Goal: Information Seeking & Learning: Learn about a topic

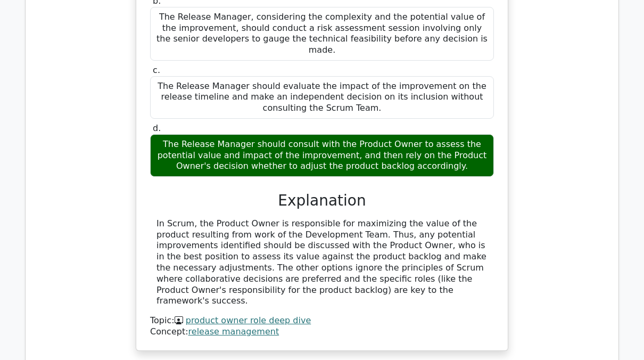
scroll to position [1182, 0]
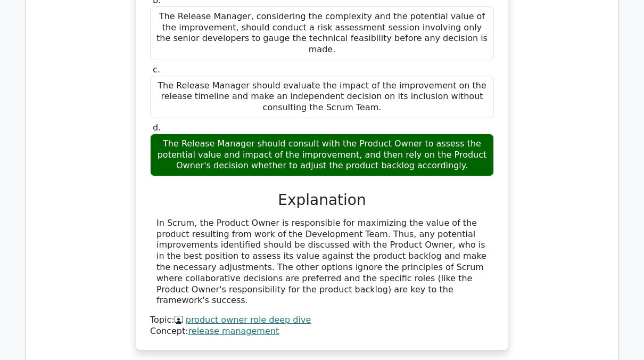
drag, startPoint x: 156, startPoint y: 196, endPoint x: 310, endPoint y: 263, distance: 168.5
click at [310, 263] on div "In Scrum, the Product Owner is responsible for maximizing the value of the prod…" at bounding box center [322, 262] width 344 height 88
drag, startPoint x: 310, startPoint y: 263, endPoint x: 315, endPoint y: 247, distance: 17.0
click at [317, 246] on div "In Scrum, the Product Owner is responsible for maximizing the value of the prod…" at bounding box center [321, 262] width 331 height 88
click at [309, 247] on div "In Scrum, the Product Owner is responsible for maximizing the value of the prod…" at bounding box center [321, 262] width 331 height 88
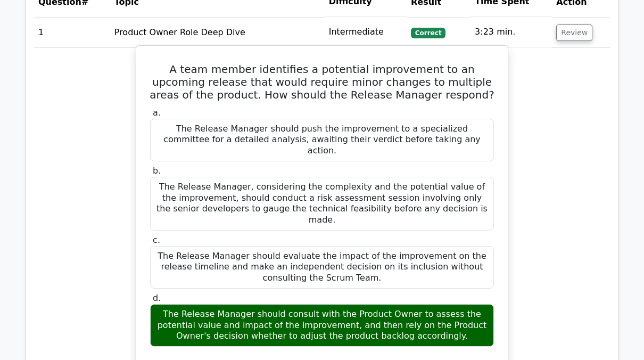
scroll to position [1128, 0]
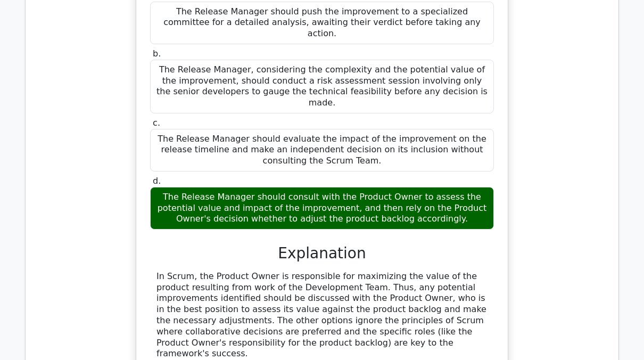
click at [305, 187] on div "The Release Manager should consult with the Product Owner to assess the potenti…" at bounding box center [322, 208] width 344 height 43
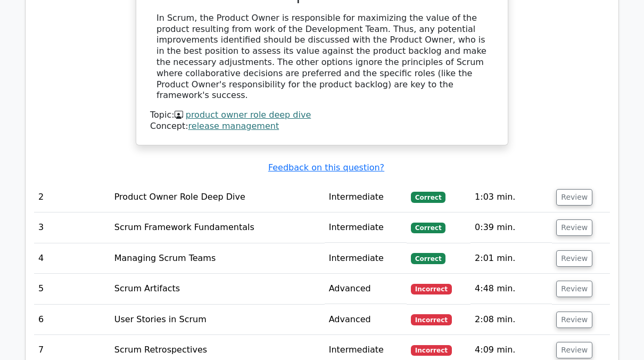
scroll to position [1394, 0]
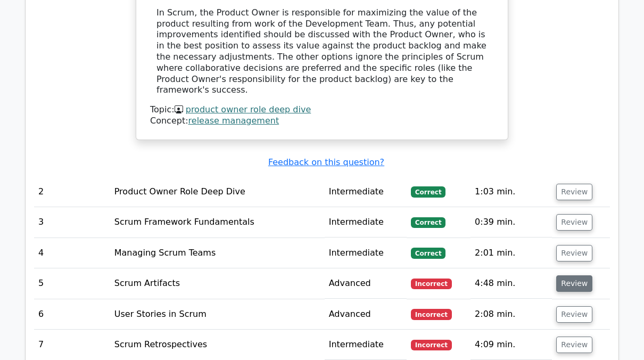
click at [572, 275] on button "Review" at bounding box center [574, 283] width 36 height 16
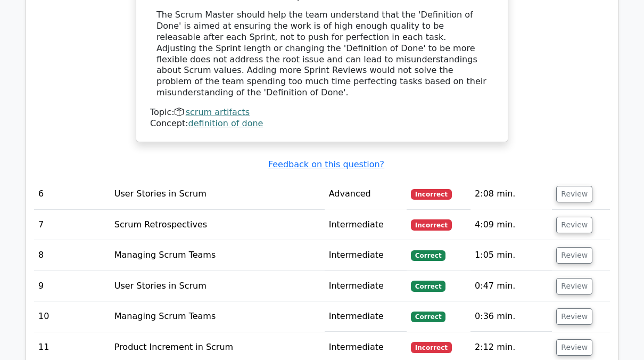
scroll to position [2058, 0]
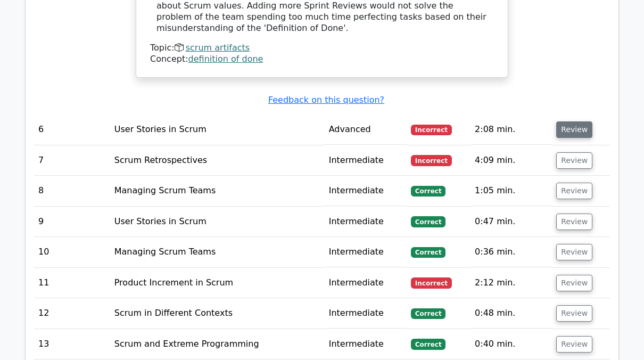
click at [569, 121] on button "Review" at bounding box center [574, 129] width 36 height 16
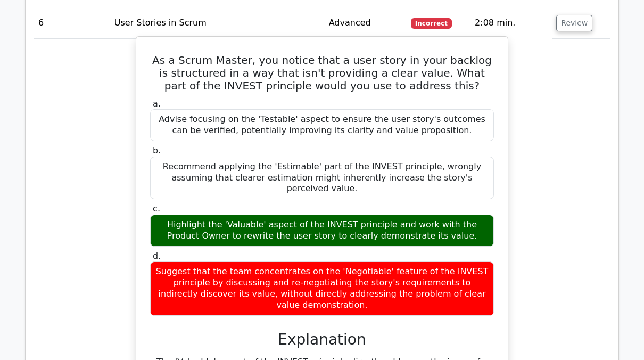
scroll to position [2111, 0]
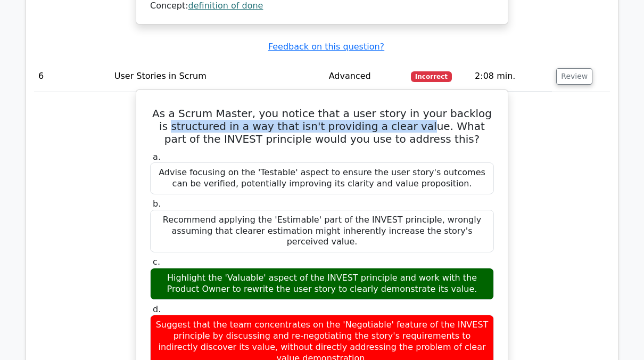
drag, startPoint x: 192, startPoint y: 66, endPoint x: 394, endPoint y: 67, distance: 202.3
click at [394, 107] on h5 "As a Scrum Master, you notice that a user story in your backlog is structured i…" at bounding box center [322, 126] width 346 height 38
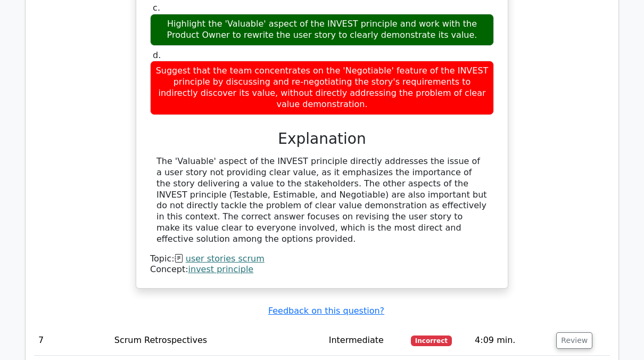
scroll to position [2483, 0]
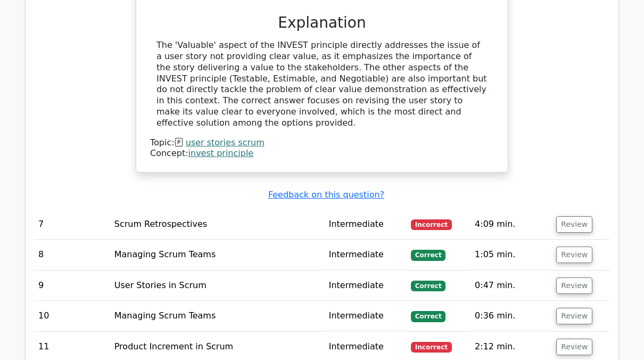
drag, startPoint x: 572, startPoint y: 141, endPoint x: 546, endPoint y: 134, distance: 26.9
click at [567, 216] on button "Review" at bounding box center [574, 224] width 36 height 16
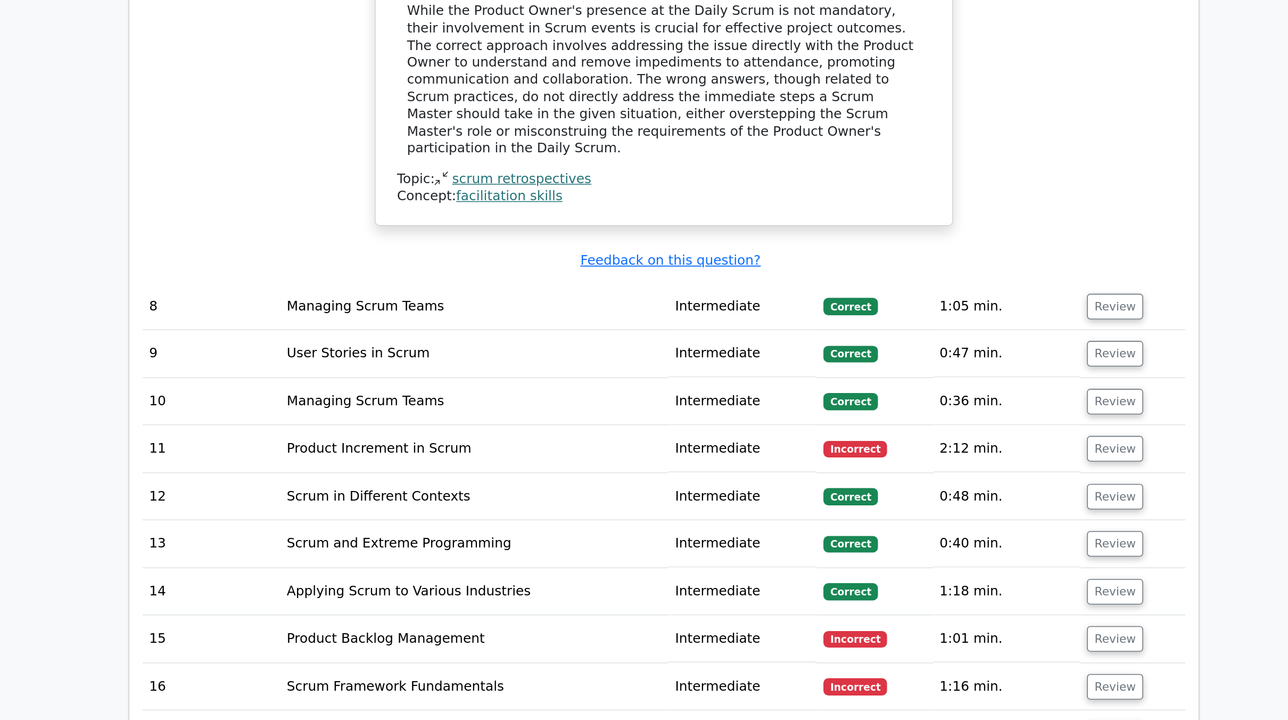
scroll to position [2776, 0]
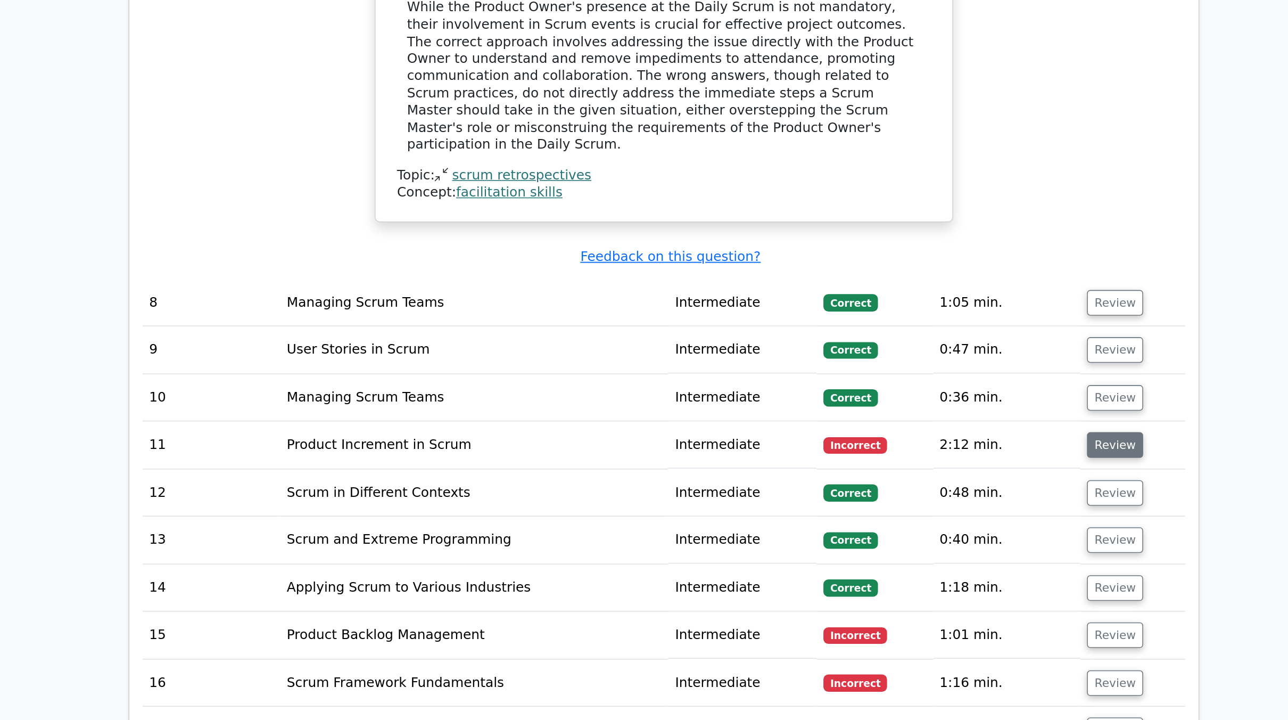
click at [643, 359] on button "Review" at bounding box center [935, 542] width 36 height 16
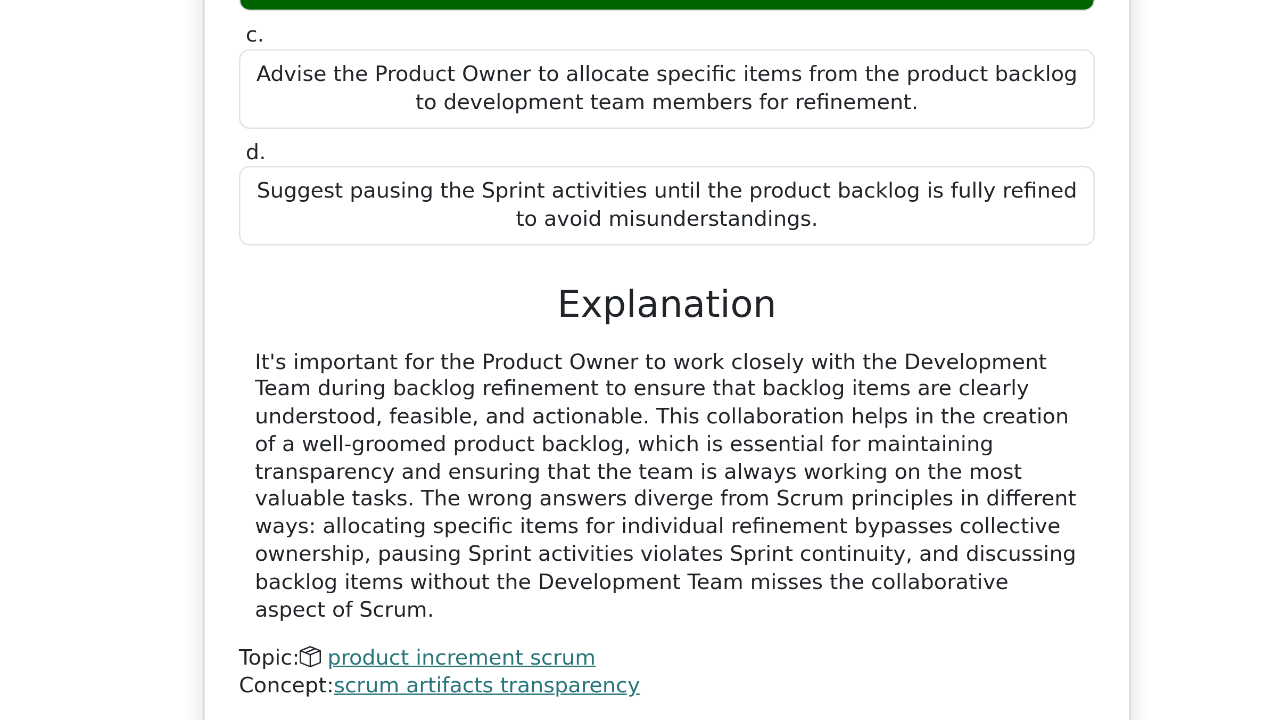
scroll to position [3141, 0]
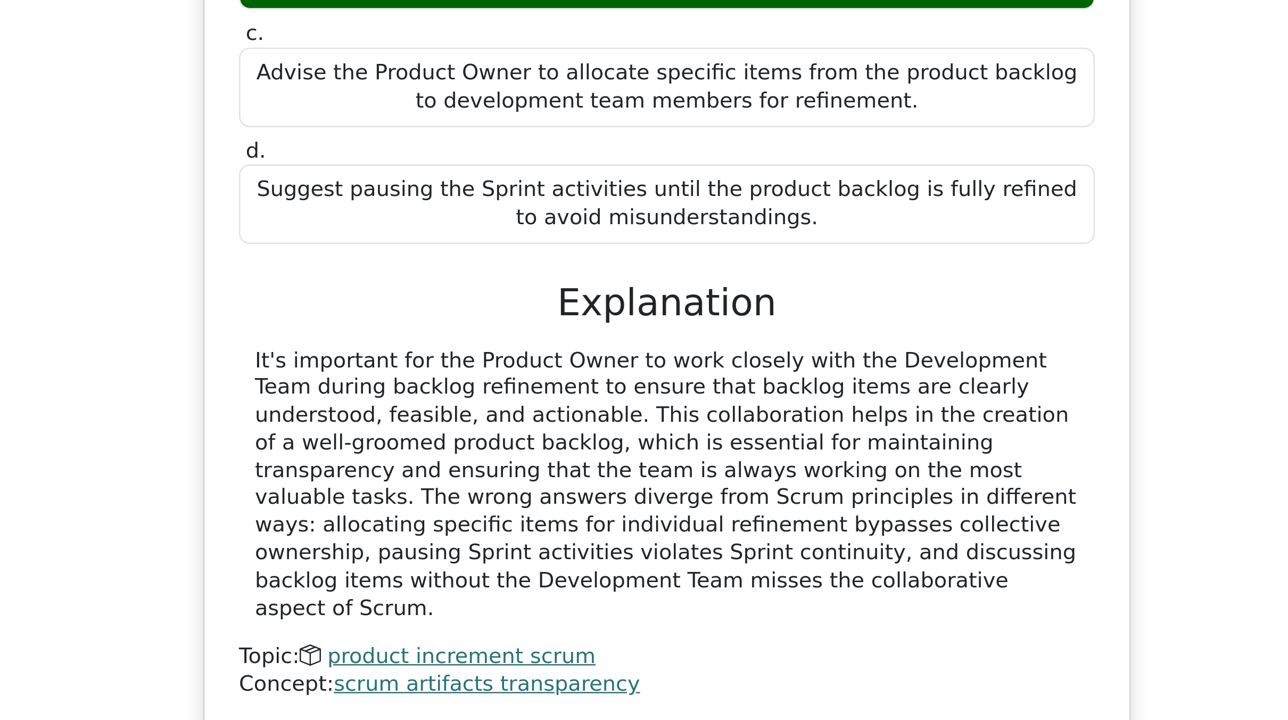
click at [628, 359] on div "The Product Owner is unable to keep the product backlog refined which influence…" at bounding box center [638, 454] width 672 height 522
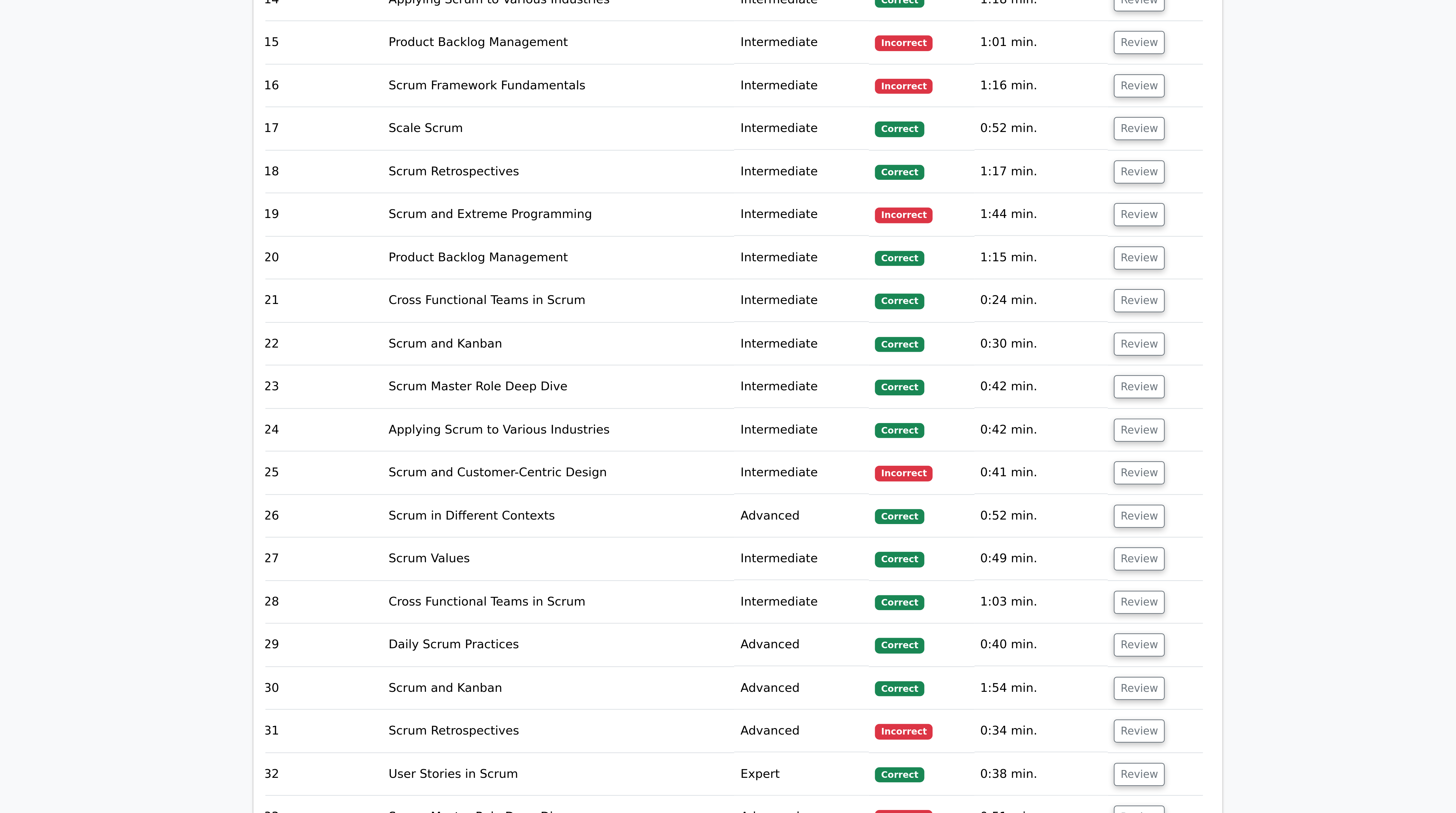
scroll to position [1888, 0]
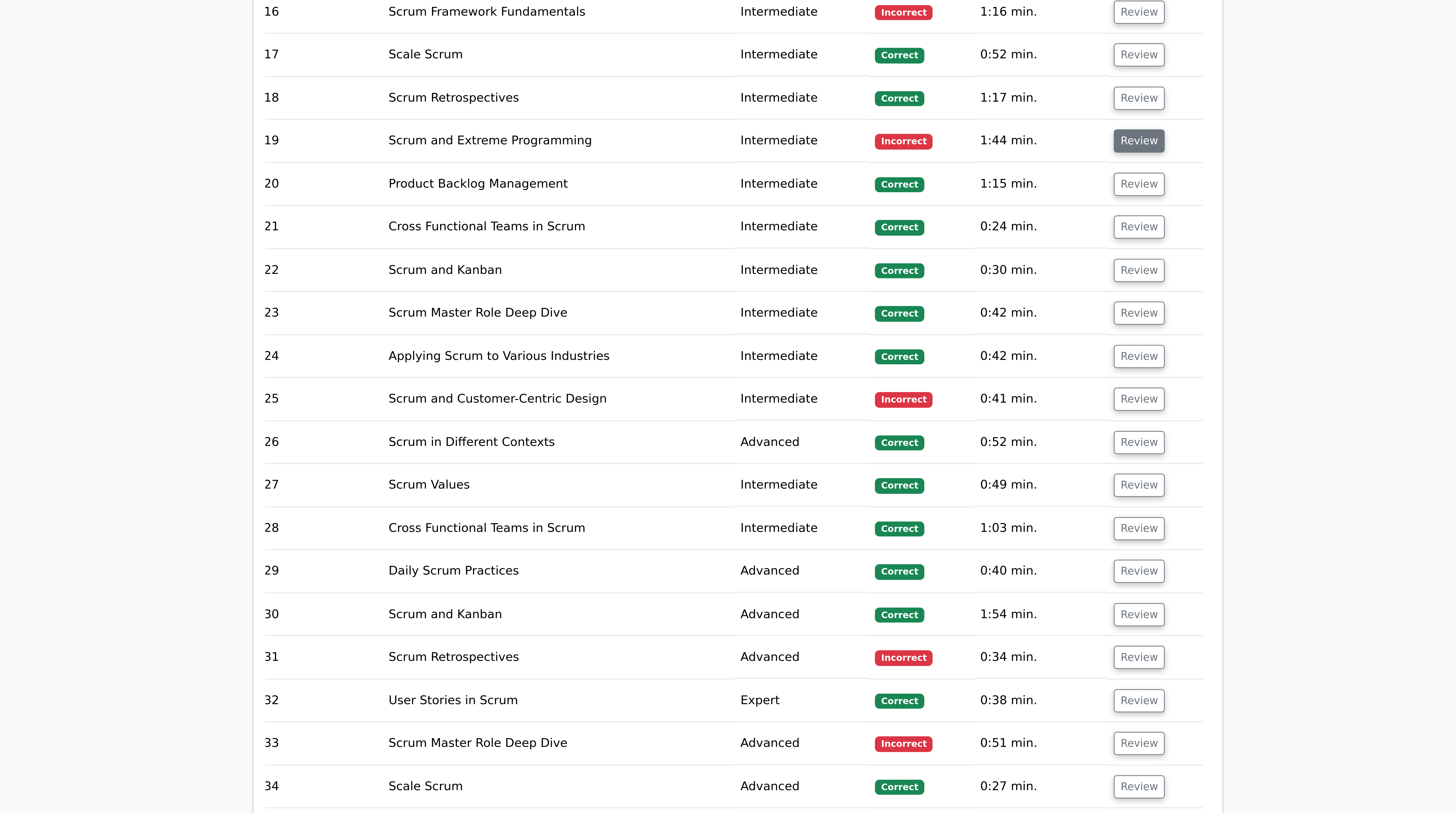
click at [363, 203] on button "Review" at bounding box center [889, 433] width 20 height 9
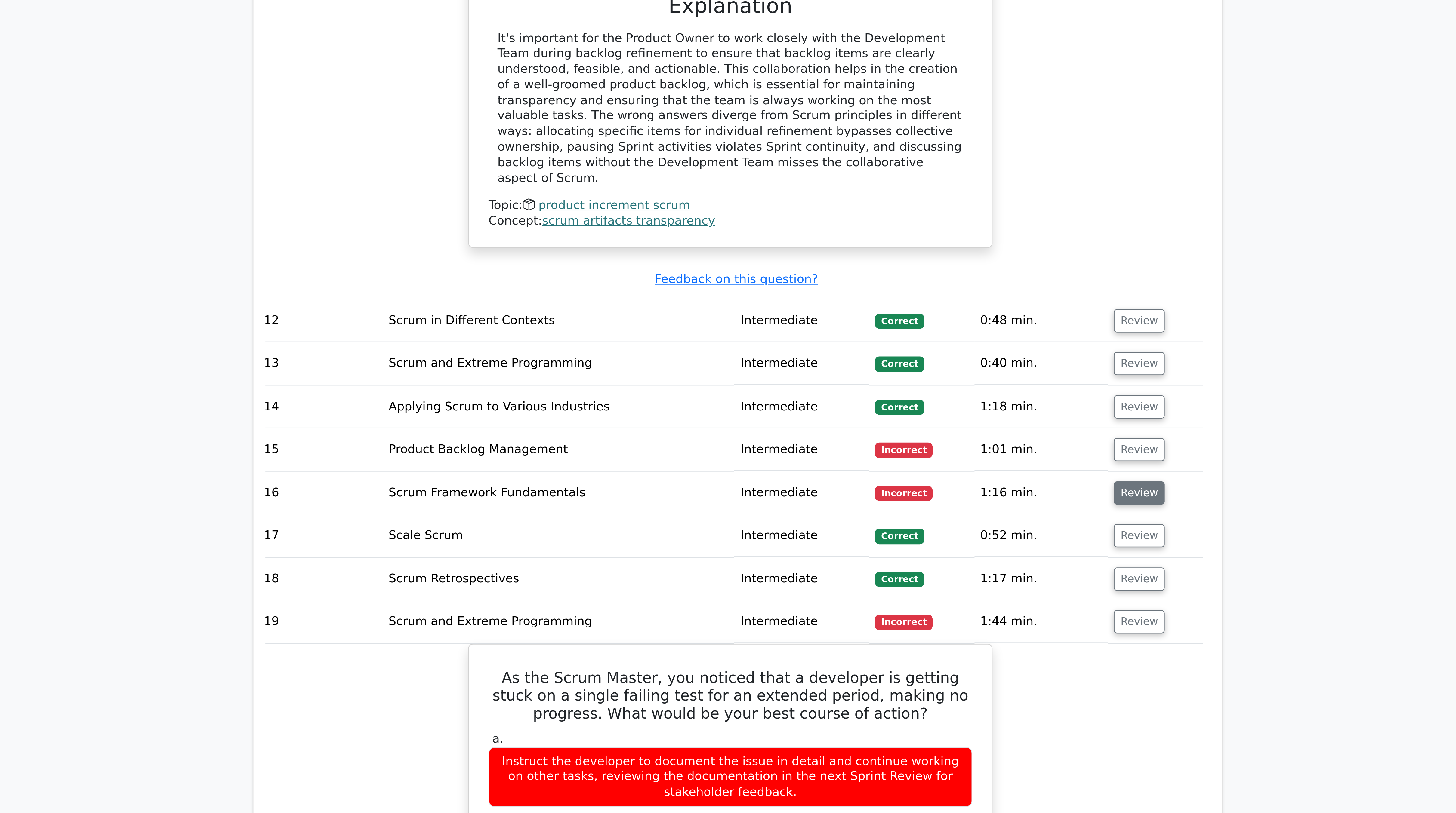
click at [363, 203] on button "Review" at bounding box center [889, 381] width 20 height 9
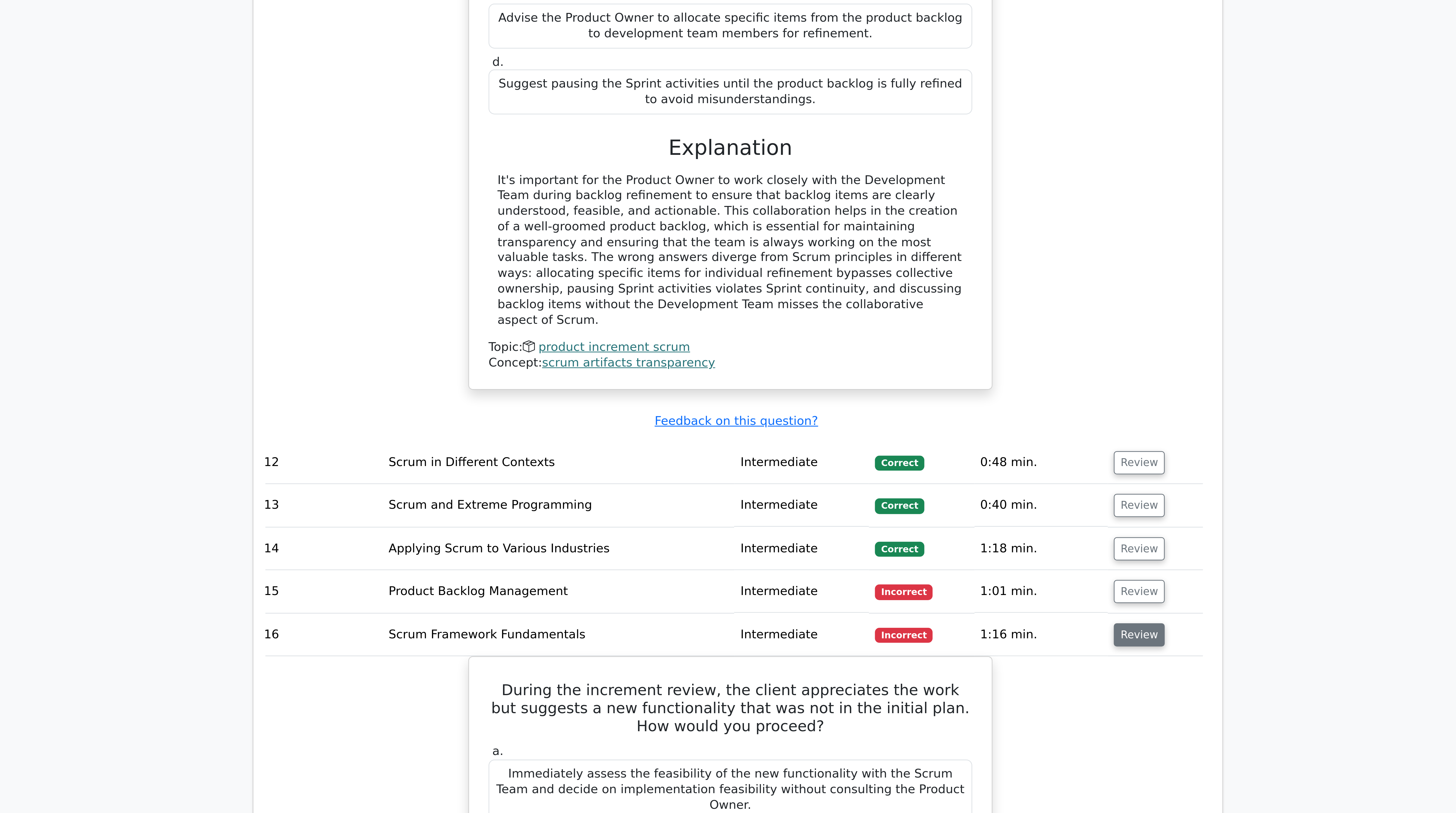
scroll to position [1742, 0]
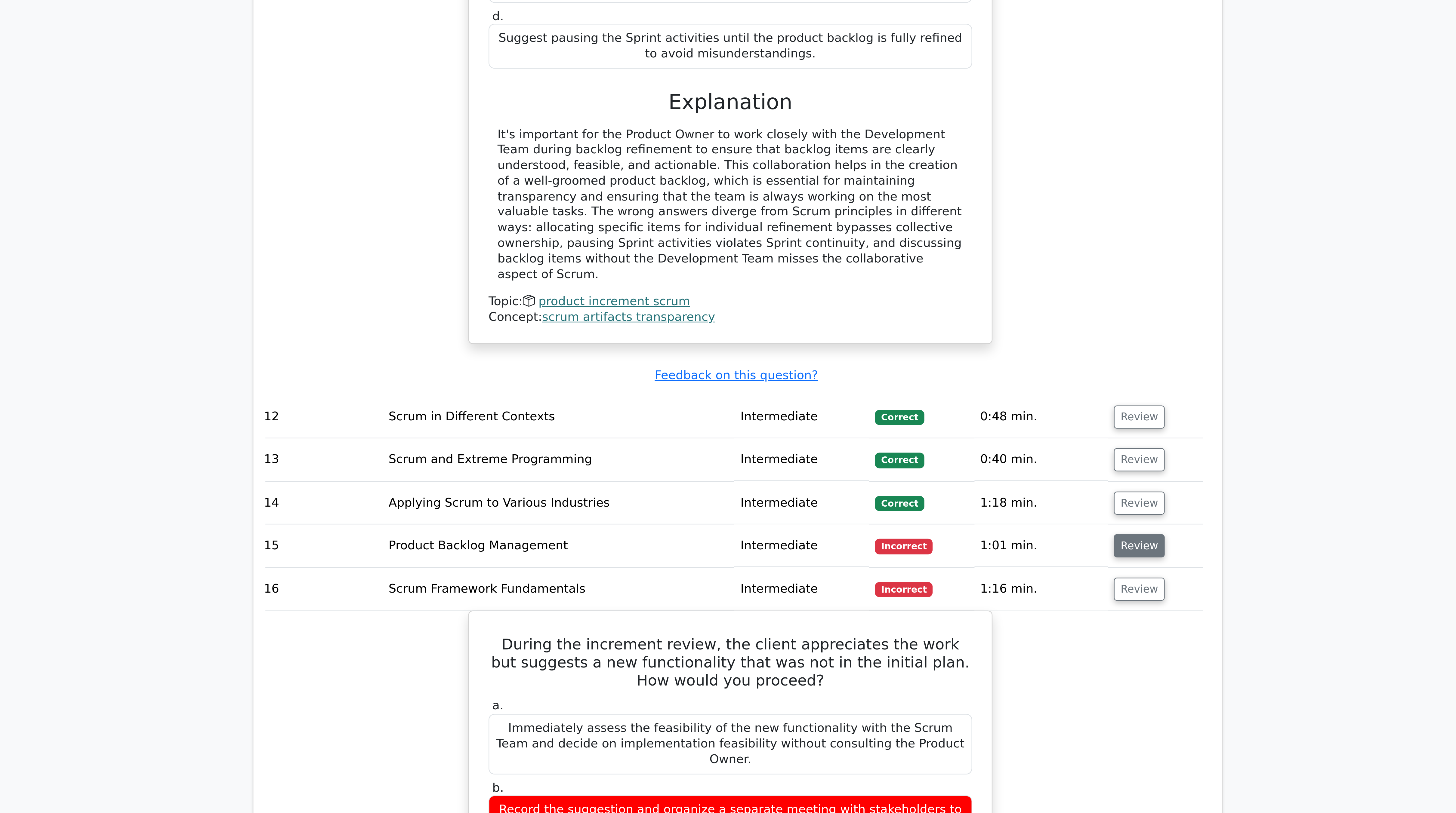
click at [363, 203] on button "Review" at bounding box center [889, 510] width 20 height 9
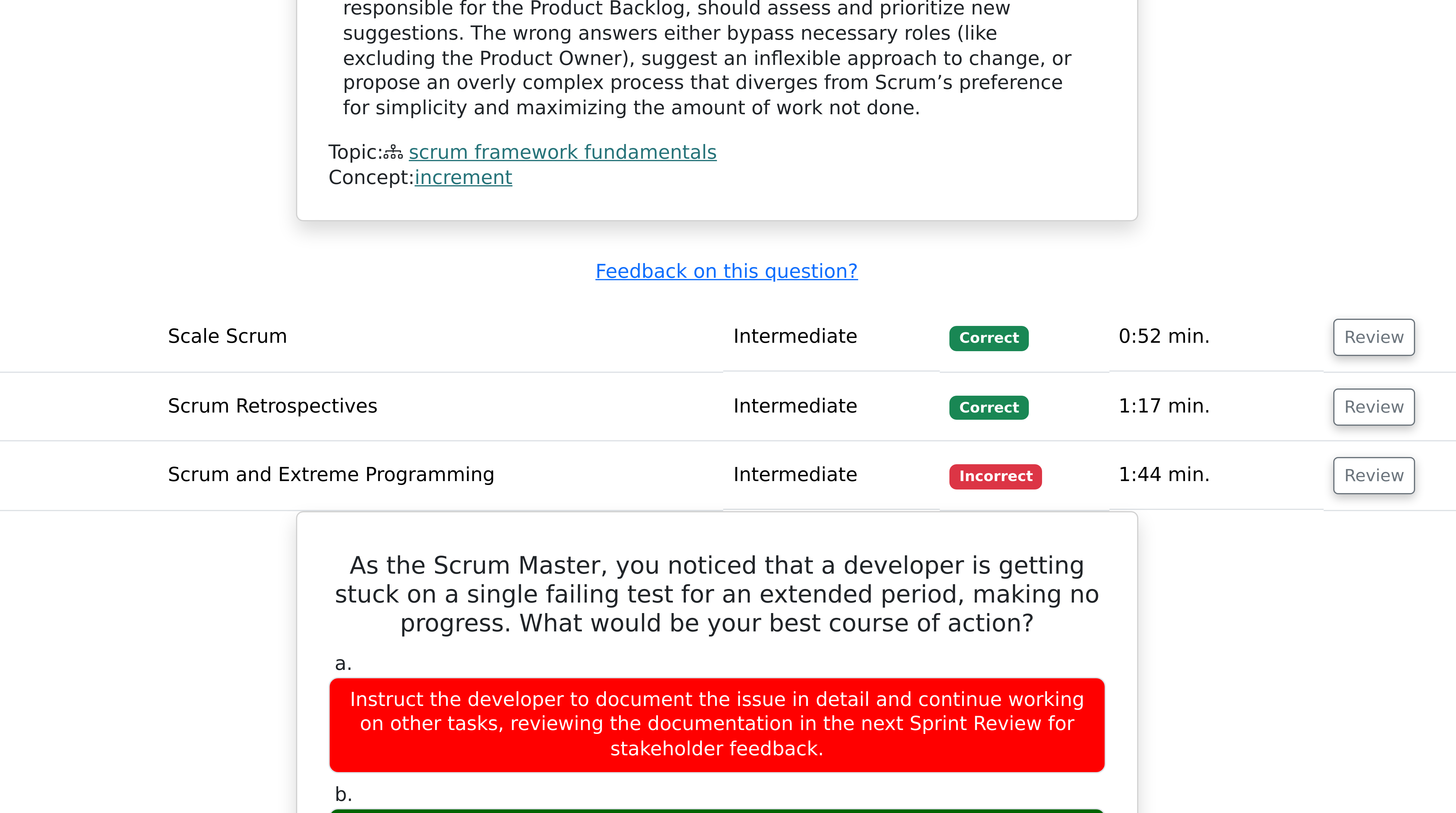
scroll to position [2136, 0]
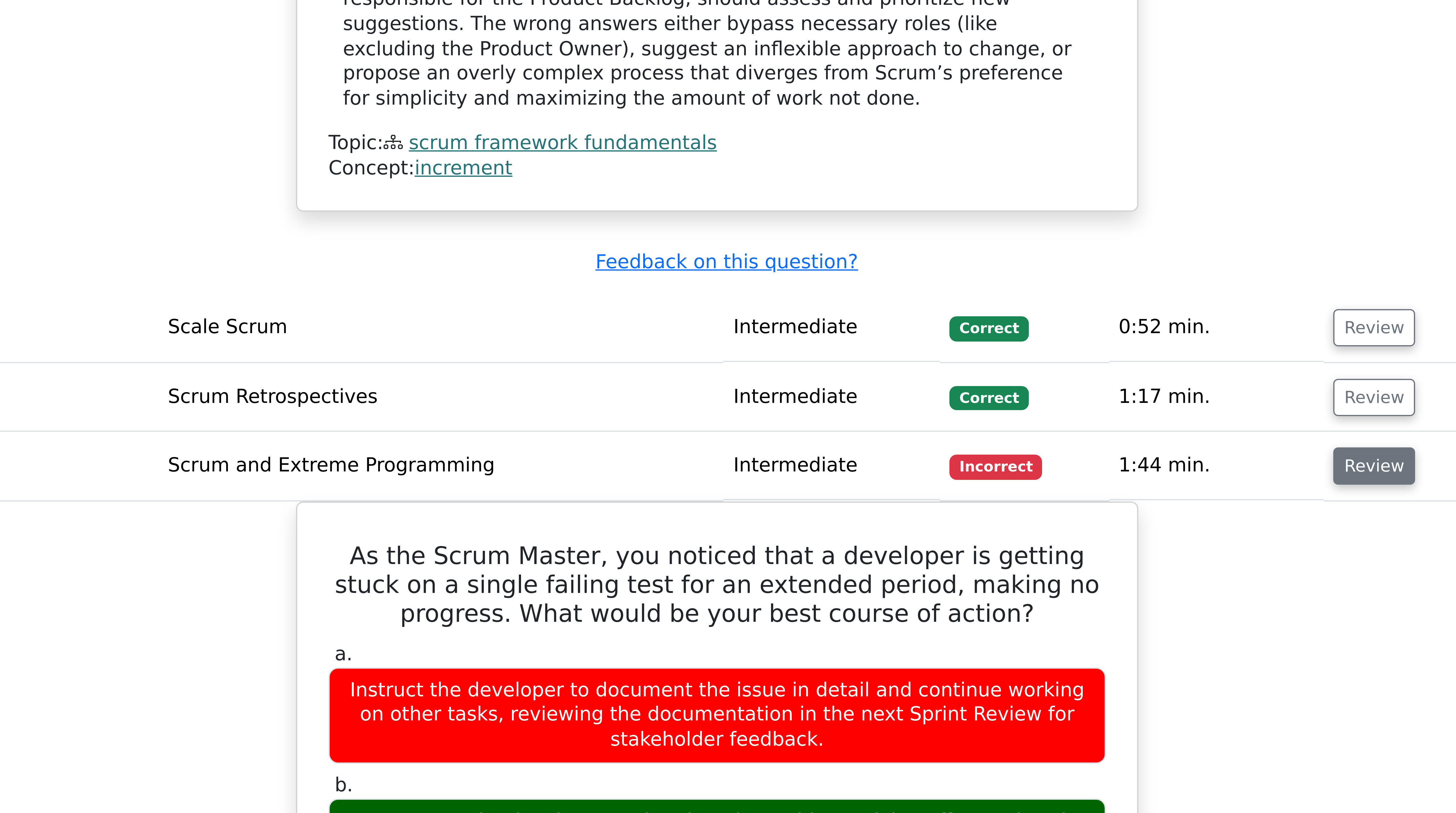
click at [363, 203] on button "Review" at bounding box center [892, 726] width 20 height 9
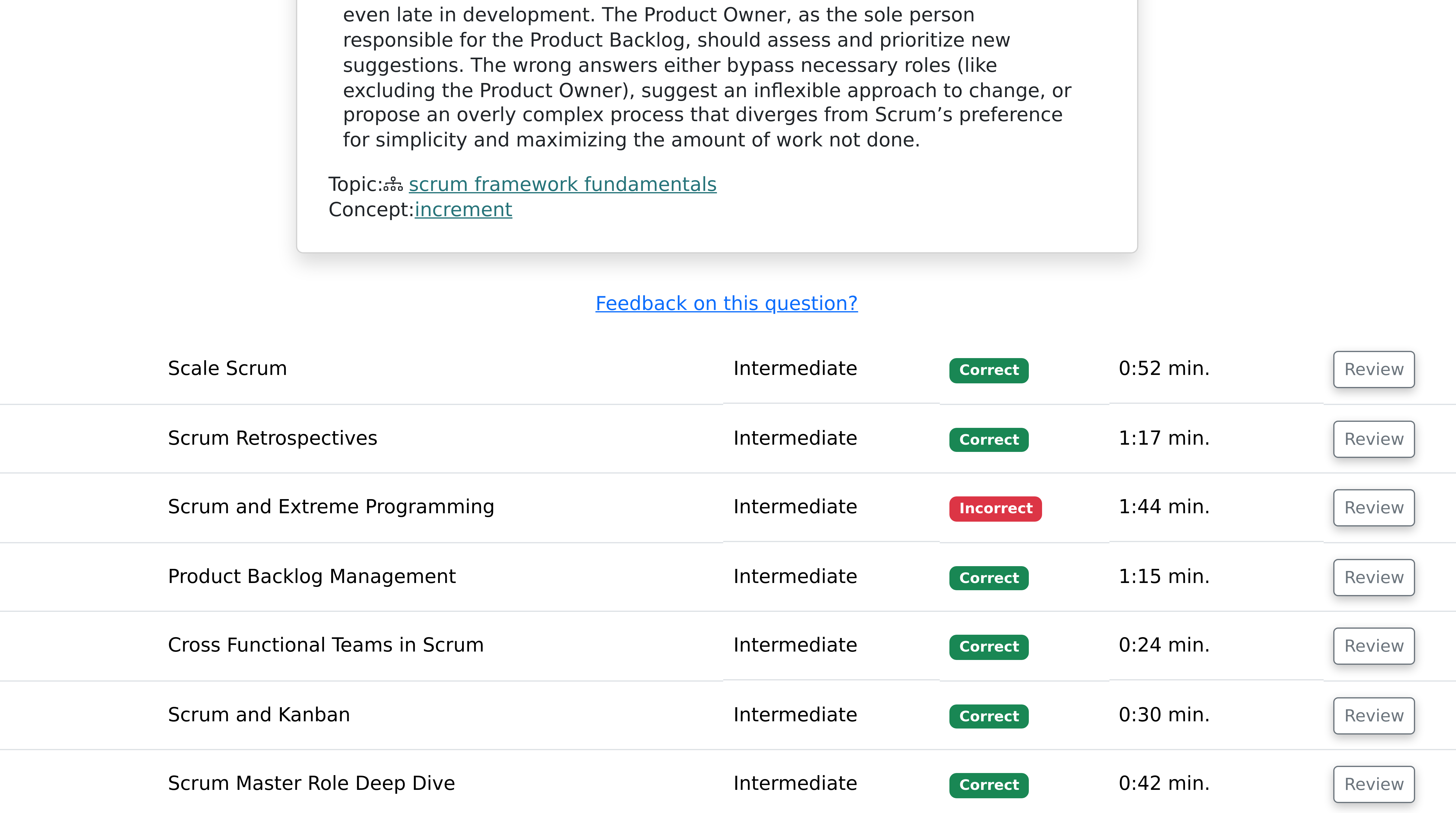
scroll to position [2132, 0]
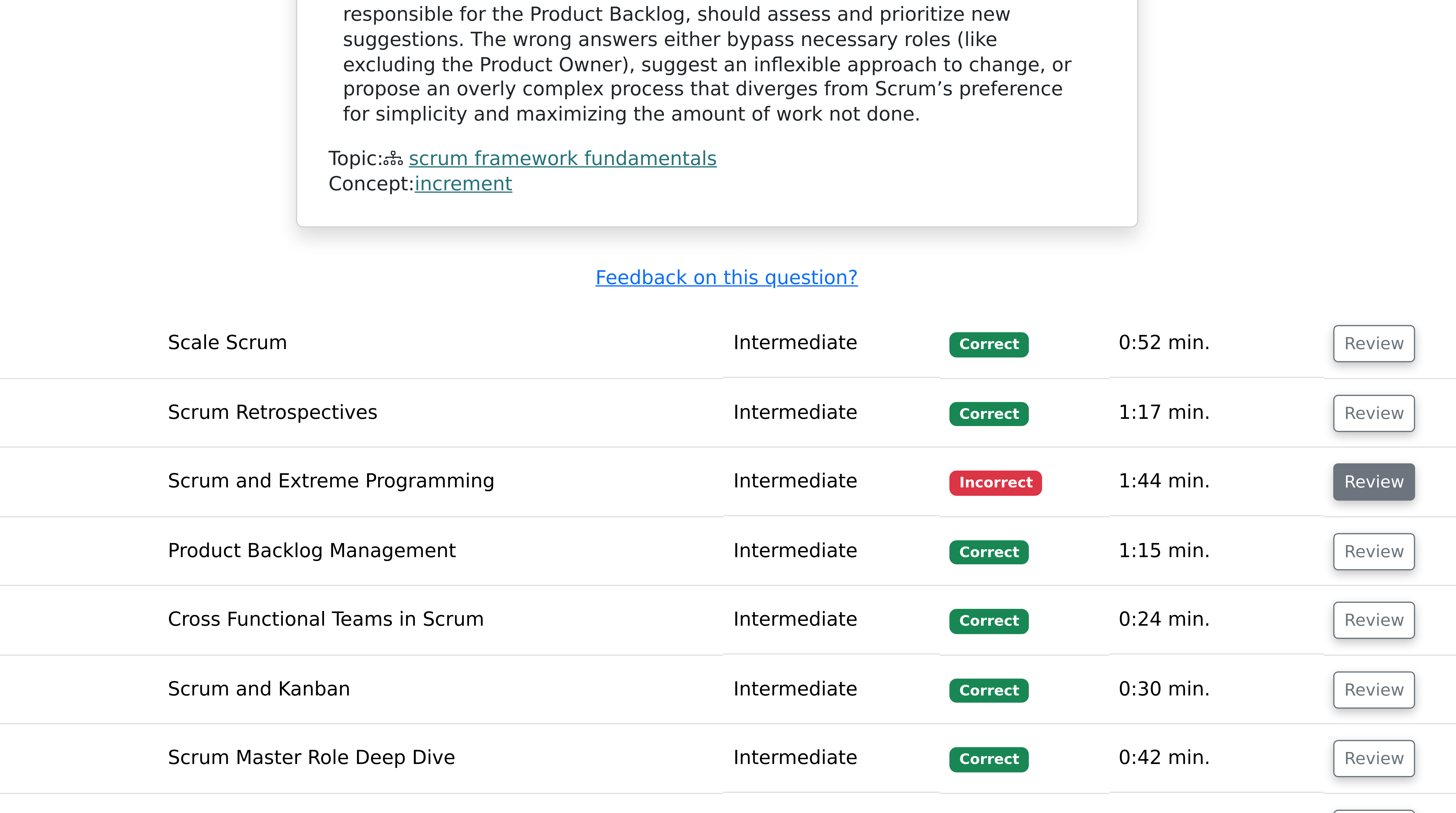
click at [363, 203] on button "Review" at bounding box center [892, 730] width 20 height 9
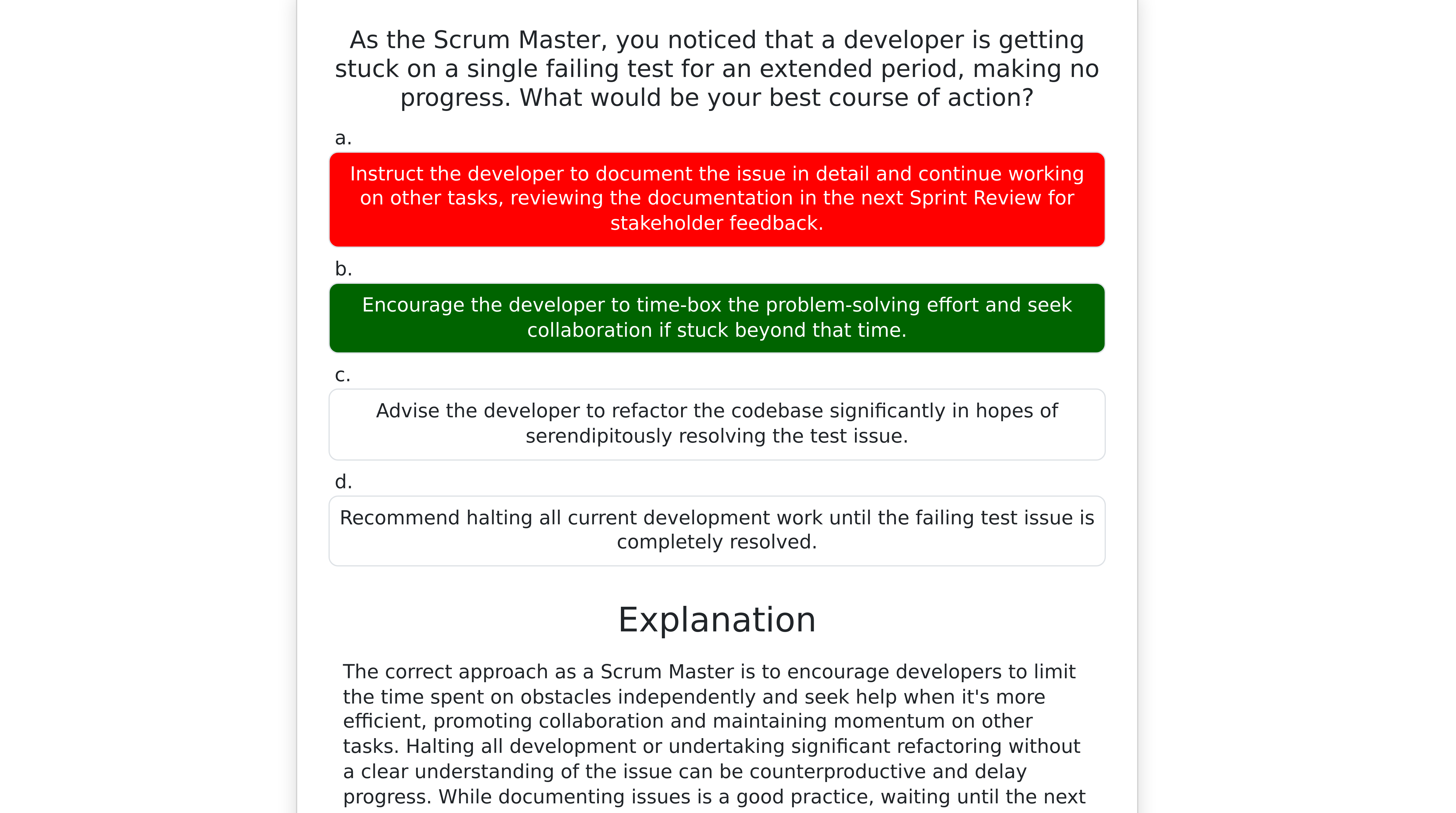
scroll to position [2312, 0]
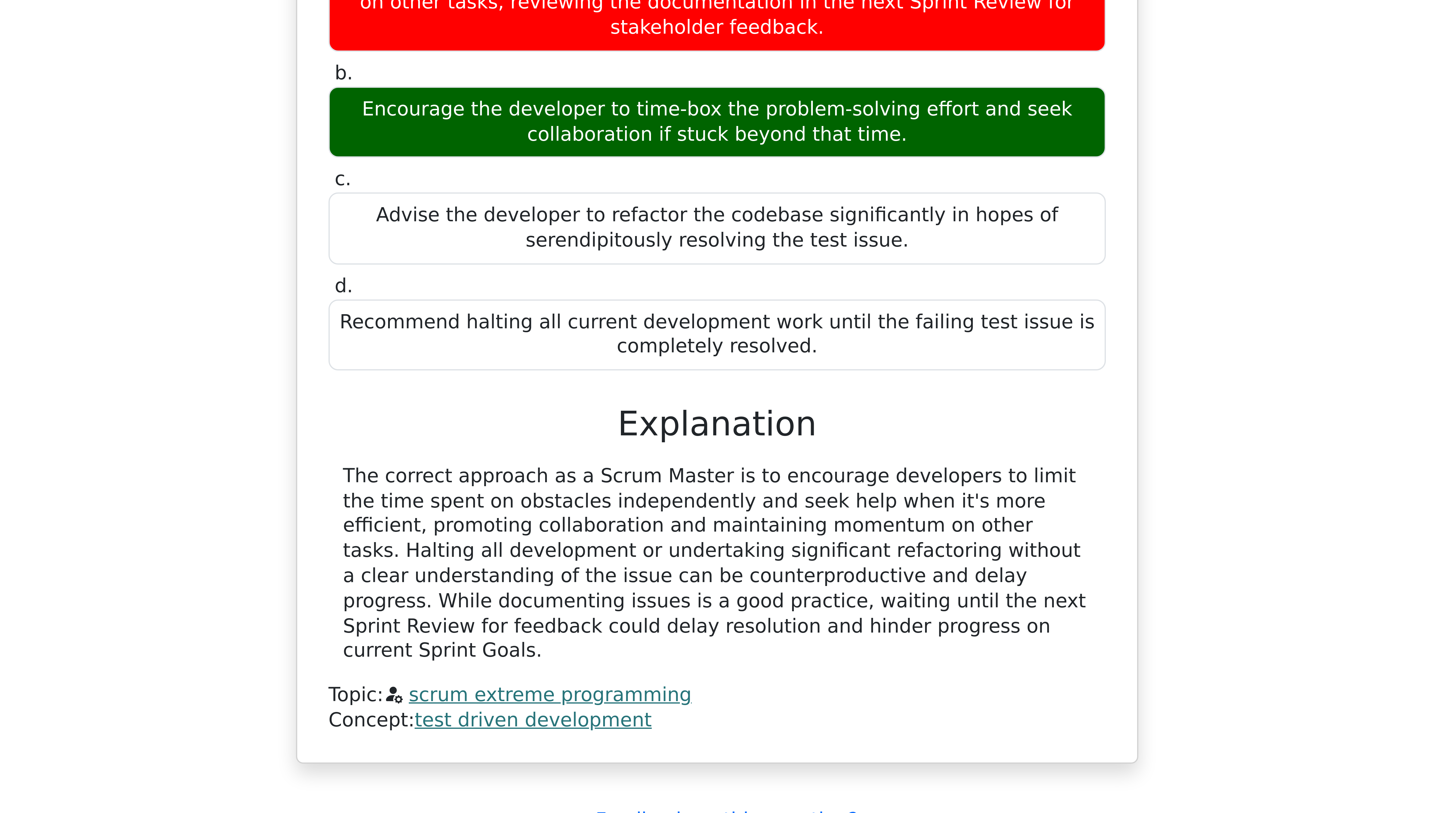
click at [363, 203] on div "The correct approach as a Scrum Master is to encourage developers to limit the …" at bounding box center [727, 751] width 187 height 50
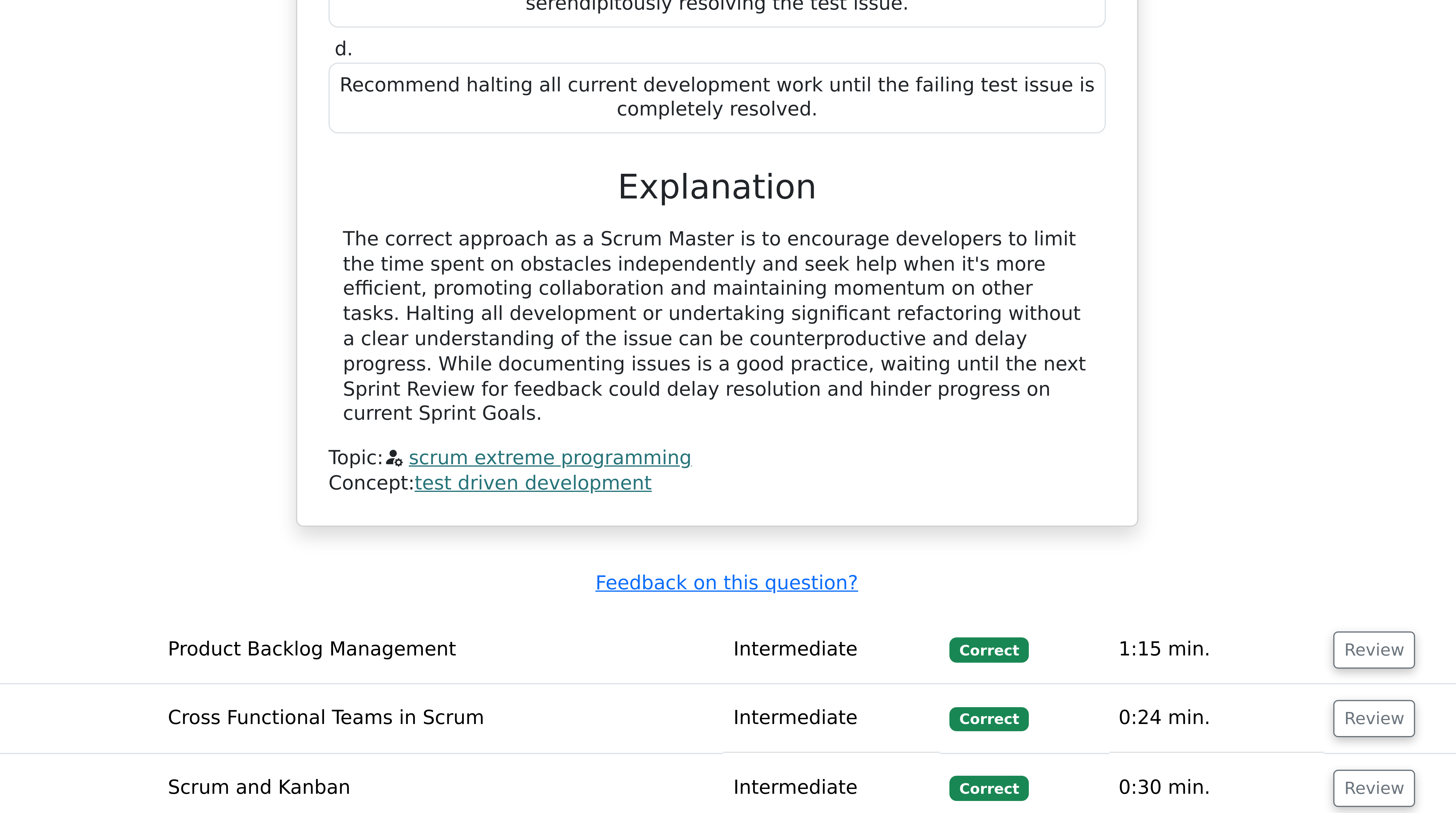
scroll to position [2373, 0]
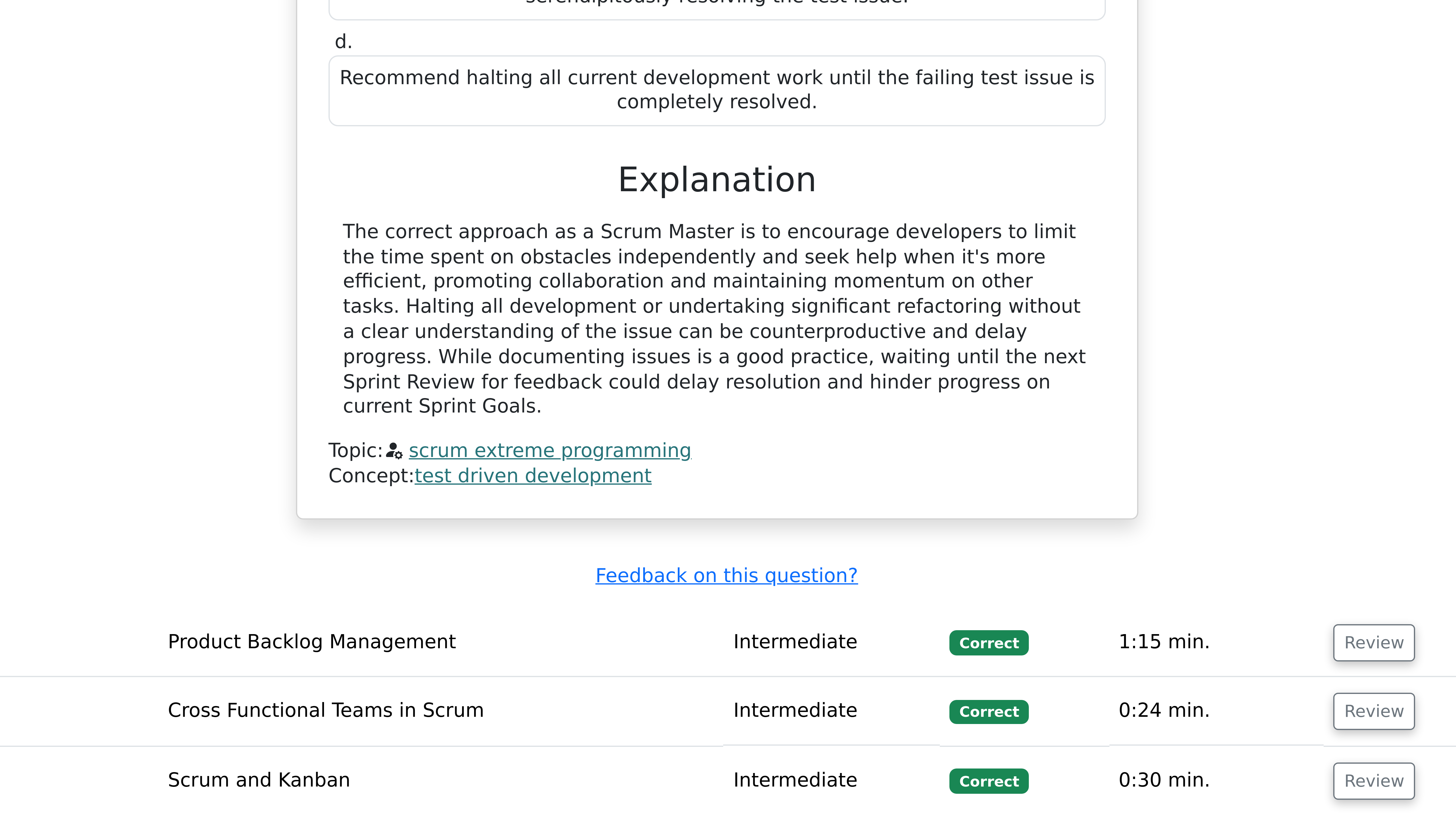
click at [363, 203] on link "scrum extreme programming" at bounding box center [686, 723] width 71 height 6
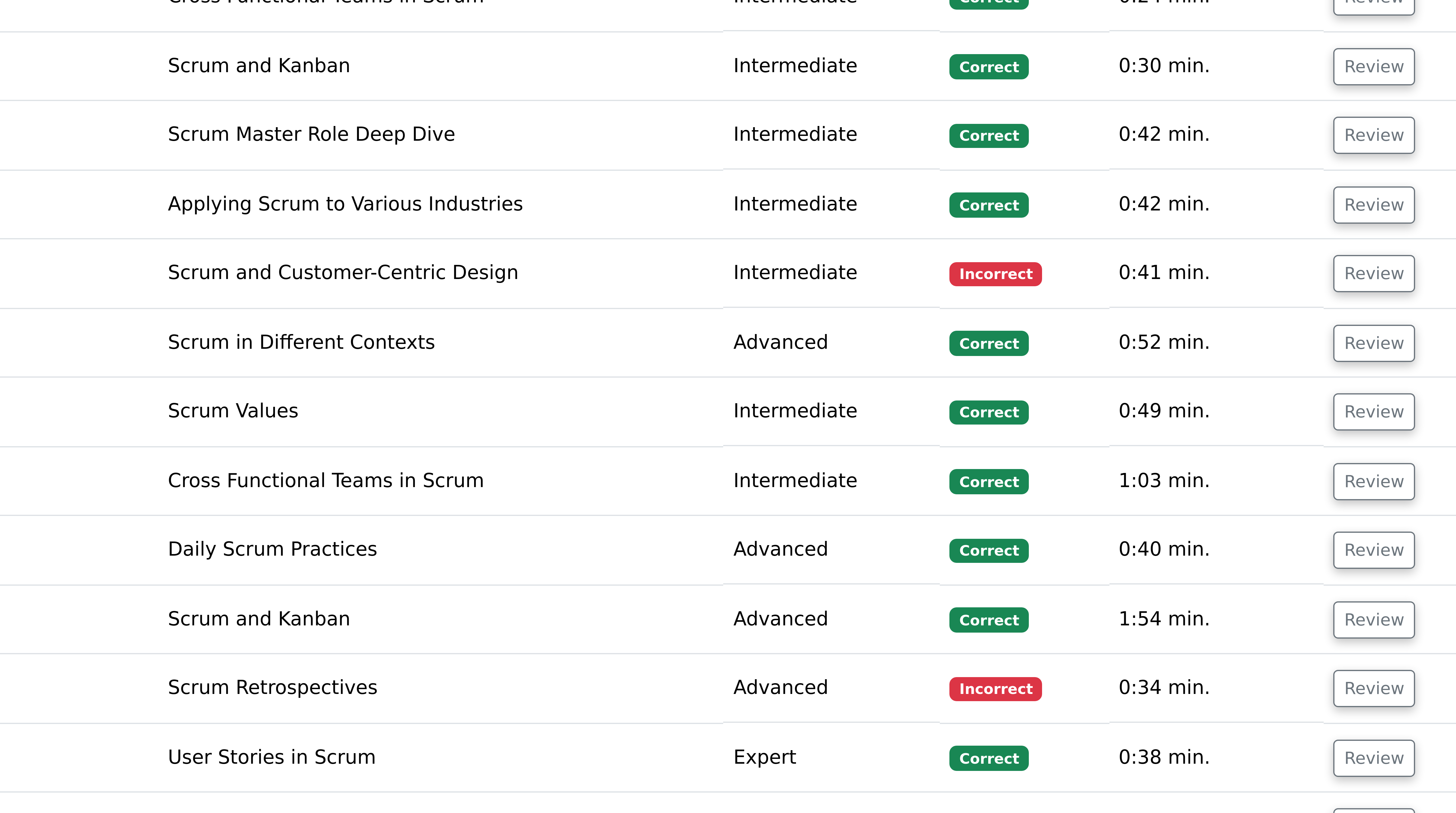
scroll to position [2550, 0]
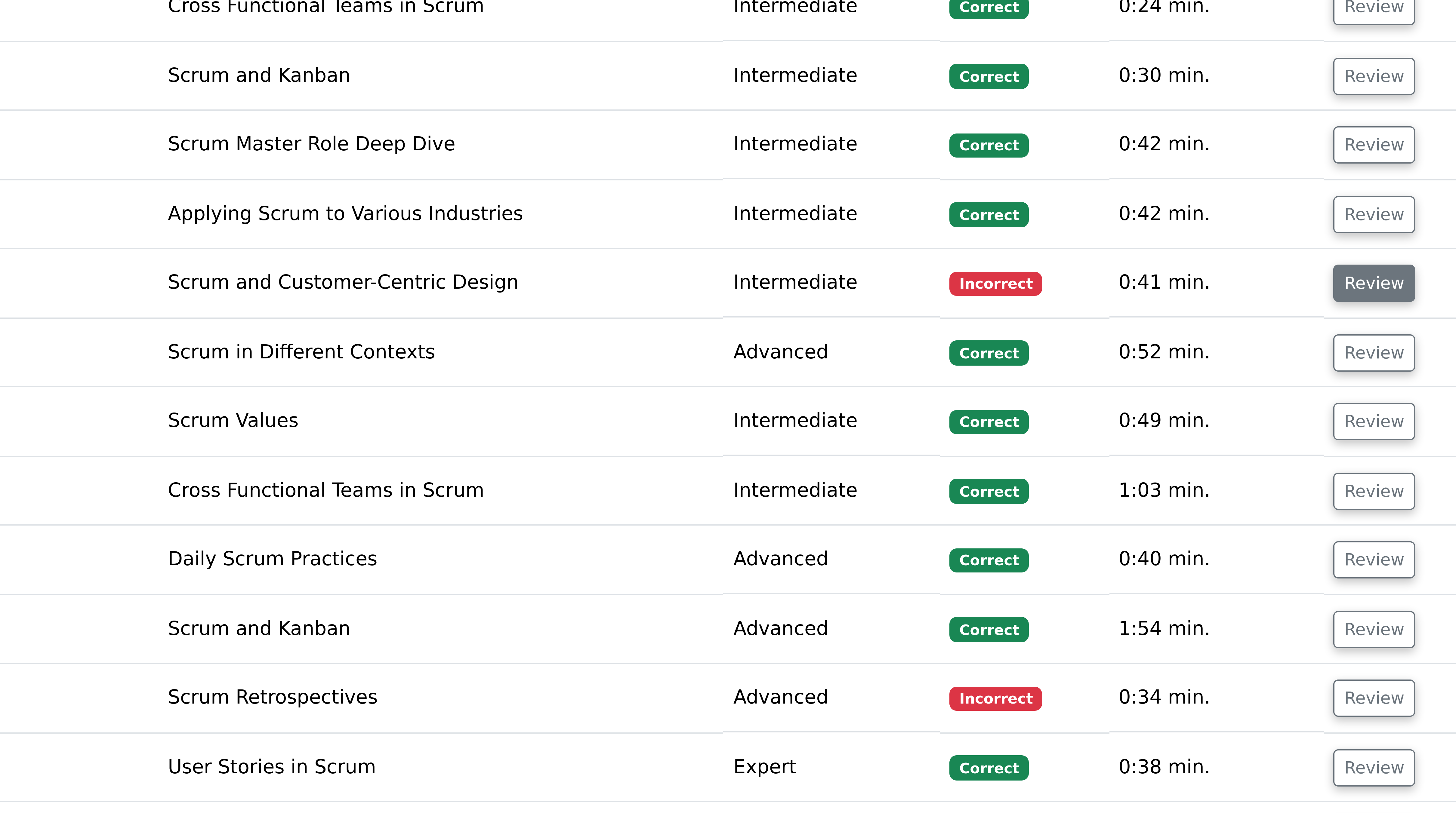
click at [363, 203] on button "Review" at bounding box center [892, 679] width 20 height 9
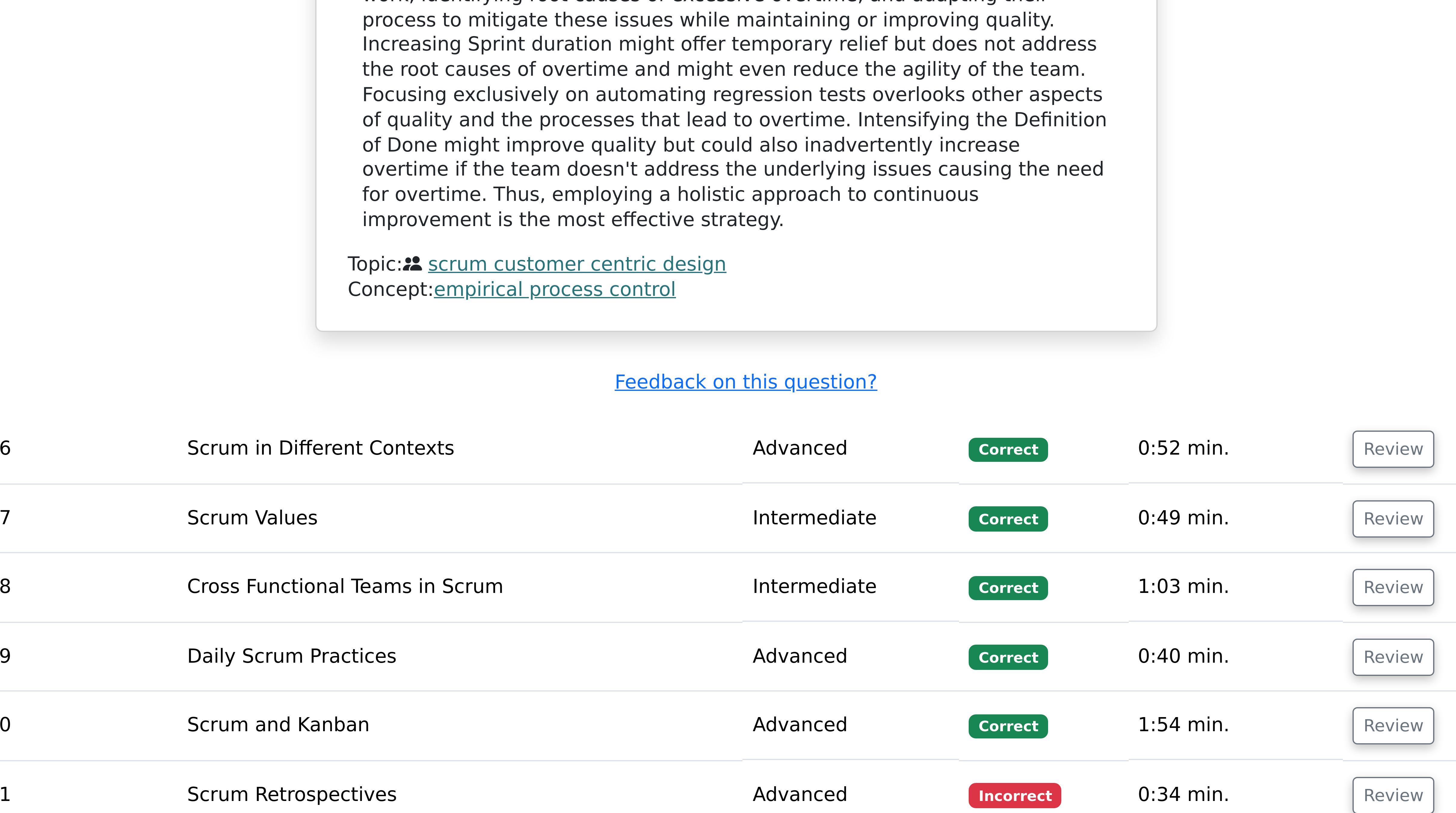
scroll to position [2840, 0]
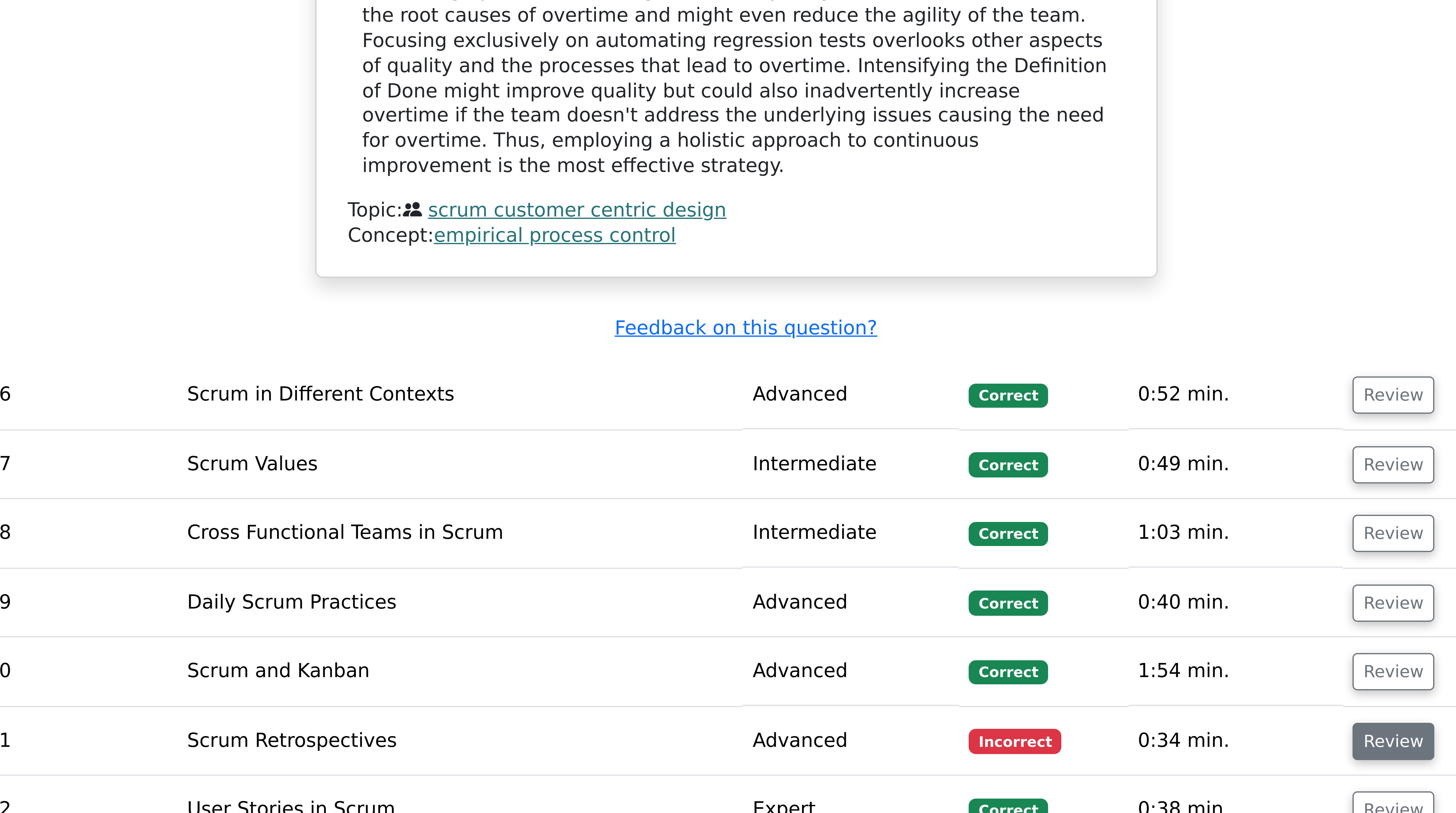
click at [363, 203] on button "Review" at bounding box center [892, 795] width 20 height 9
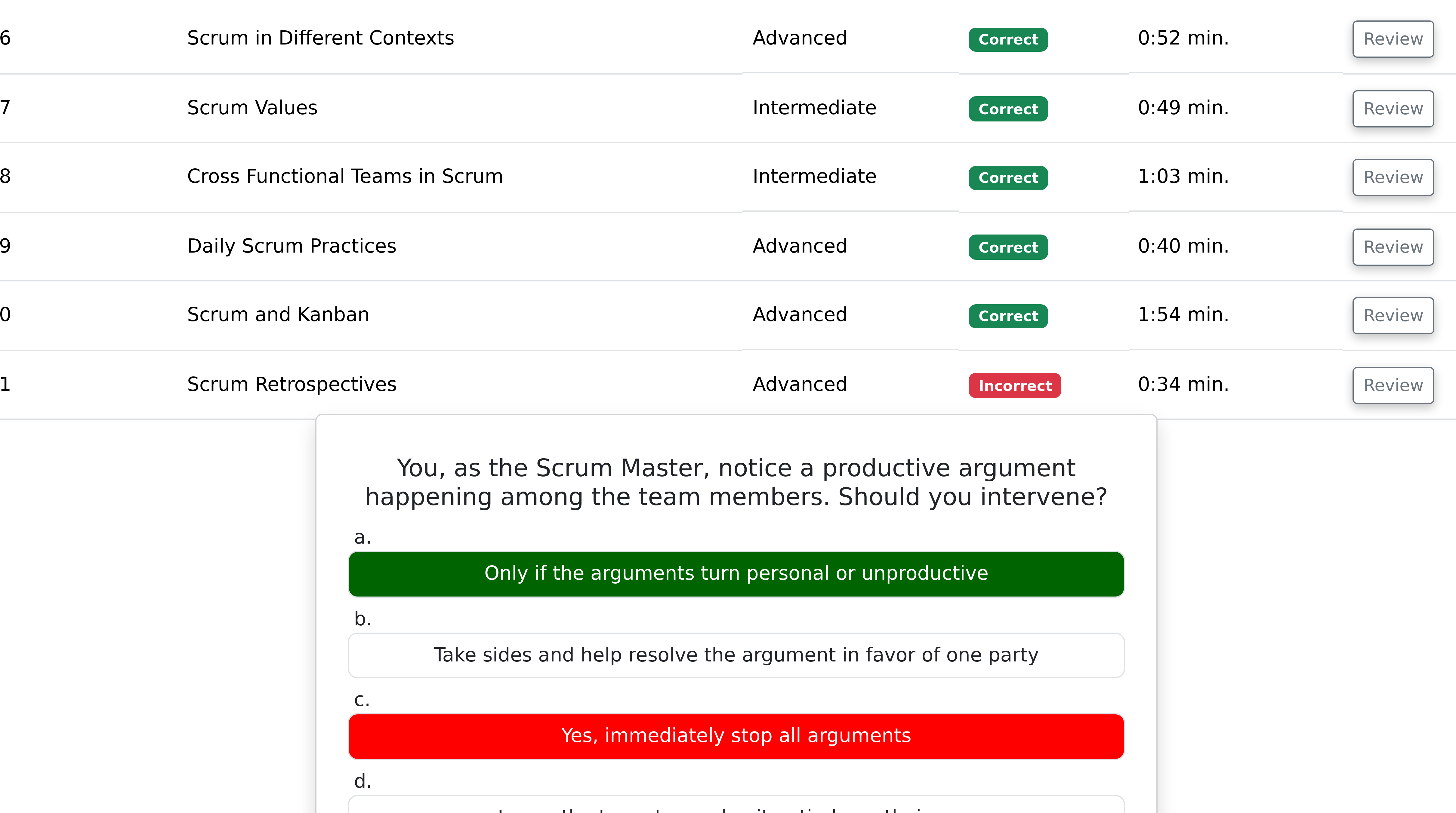
scroll to position [2931, 0]
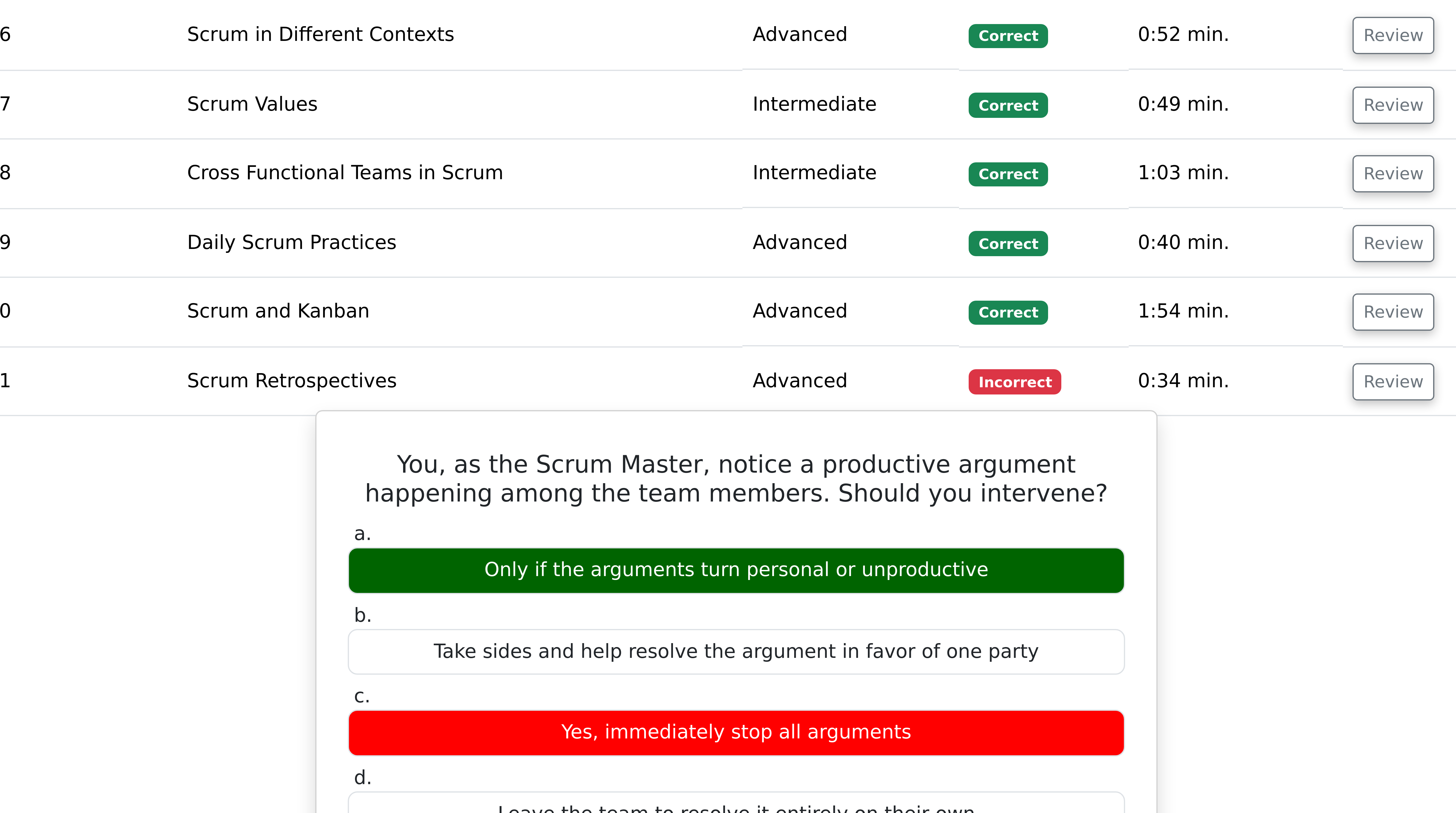
click at [363, 203] on h5 "You, as the Scrum Master, notice a productive argument happening among the team…" at bounding box center [728, 729] width 196 height 15
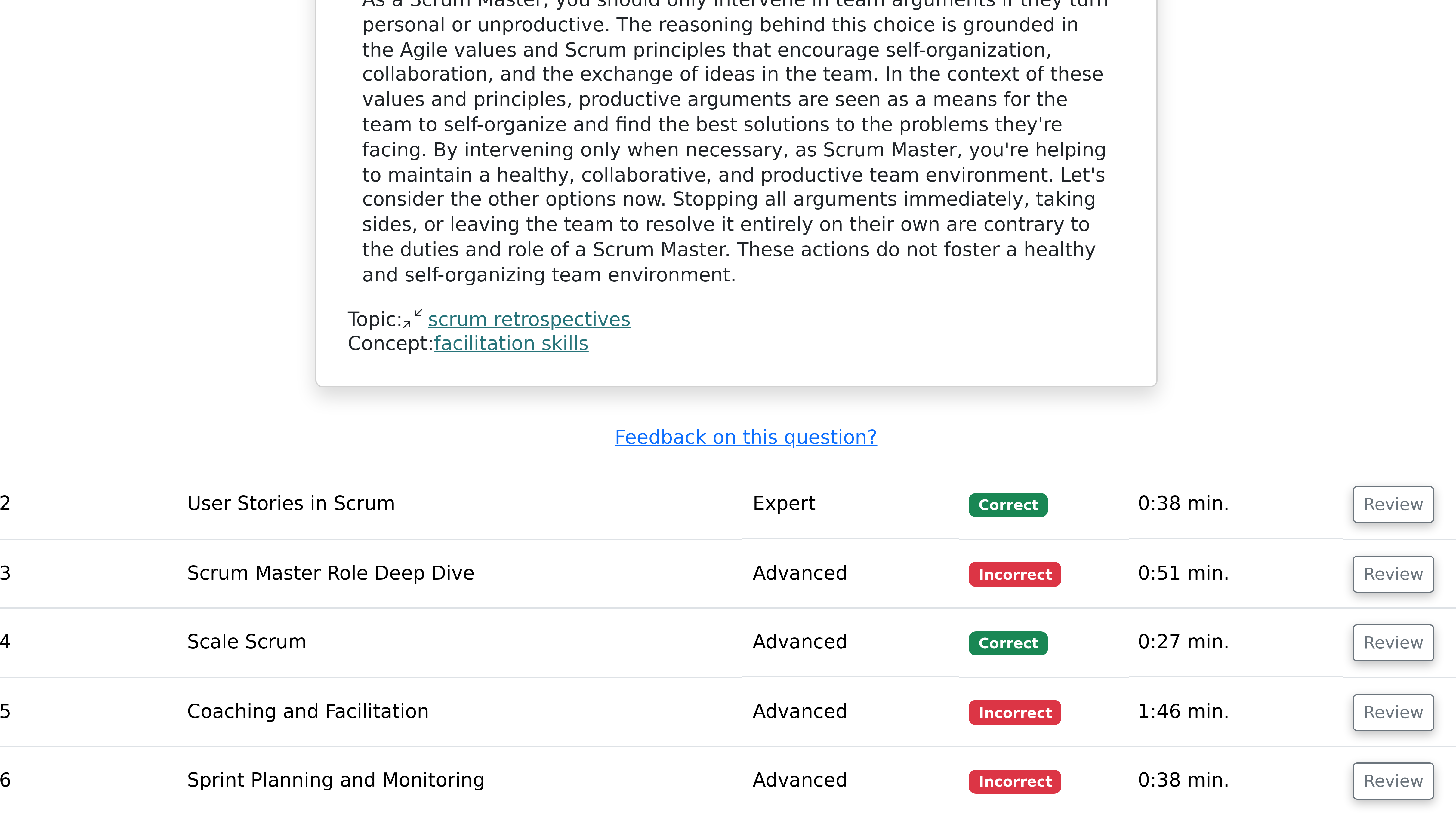
scroll to position [3168, 0]
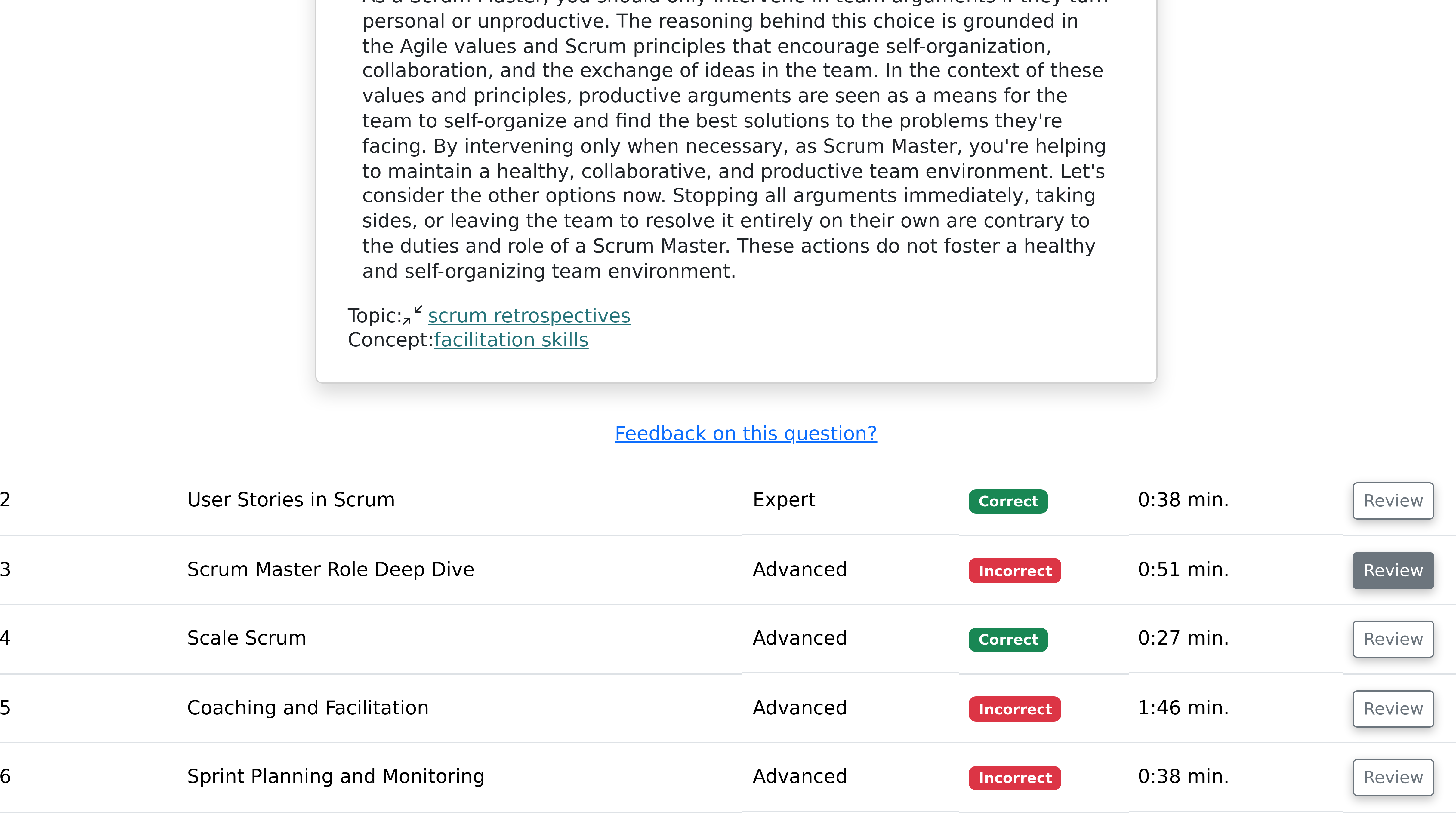
click at [363, 203] on button "Review" at bounding box center [892, 753] width 20 height 9
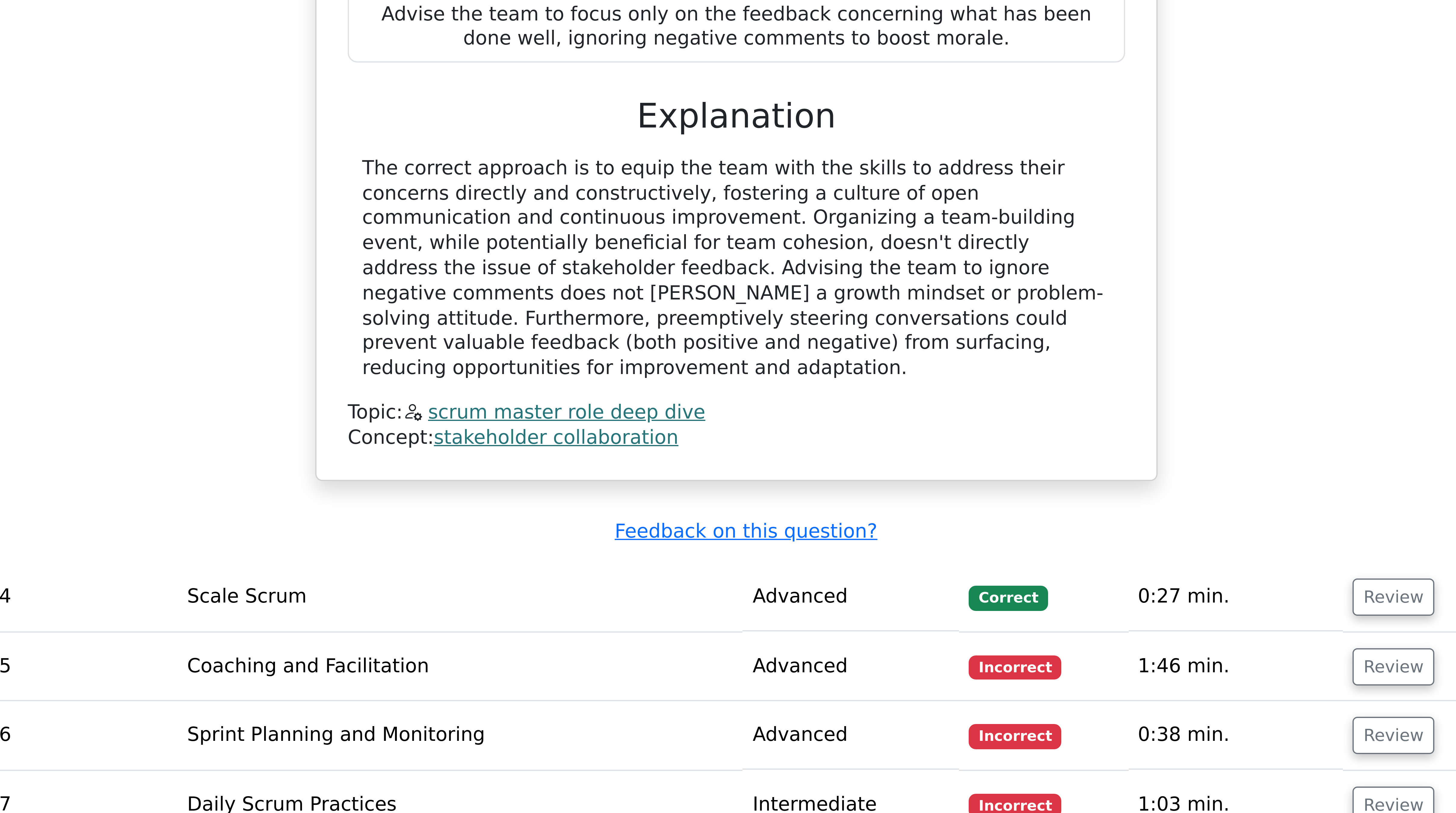
scroll to position [3463, 0]
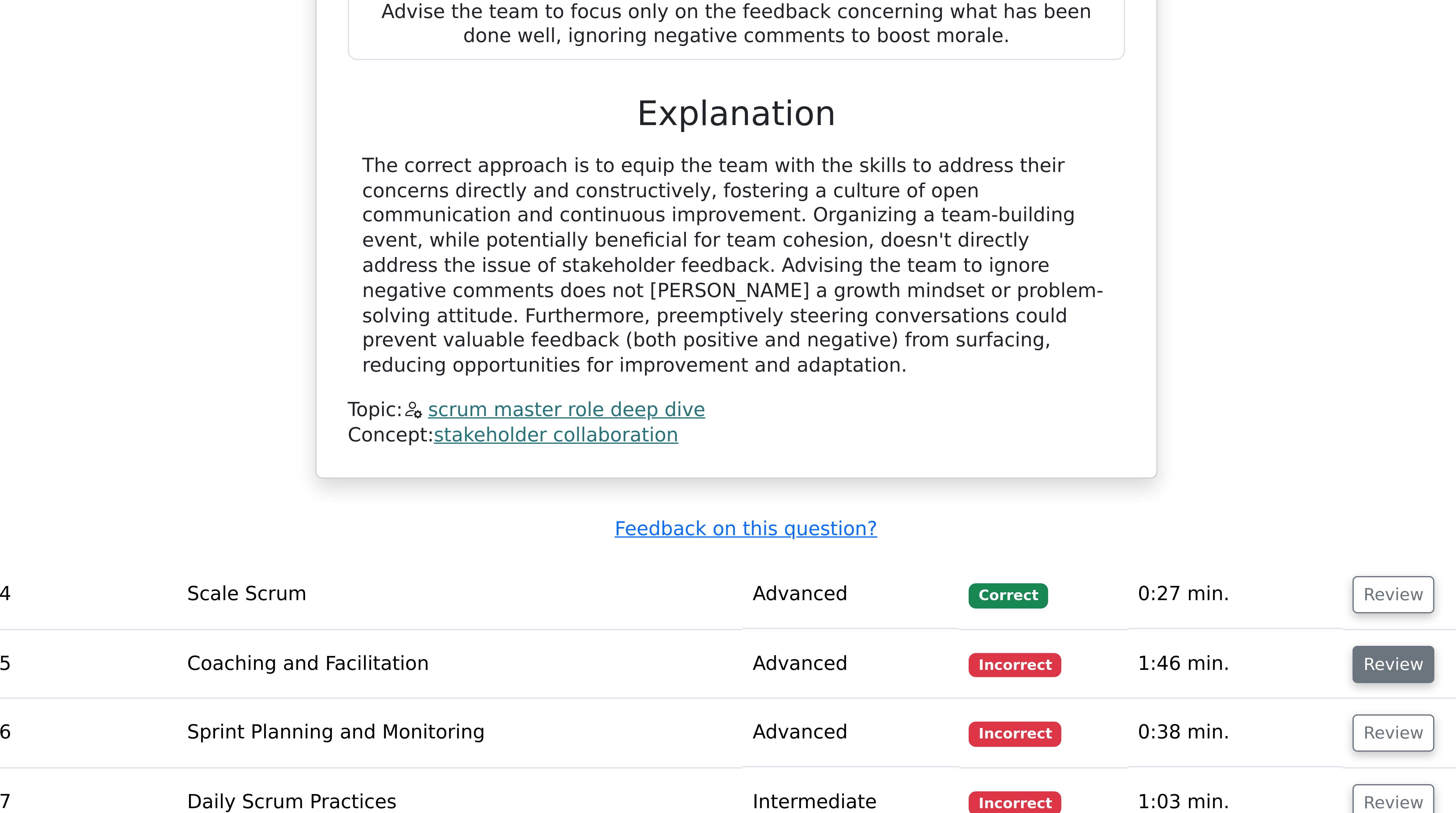
click at [363, 203] on button "Review" at bounding box center [892, 776] width 20 height 9
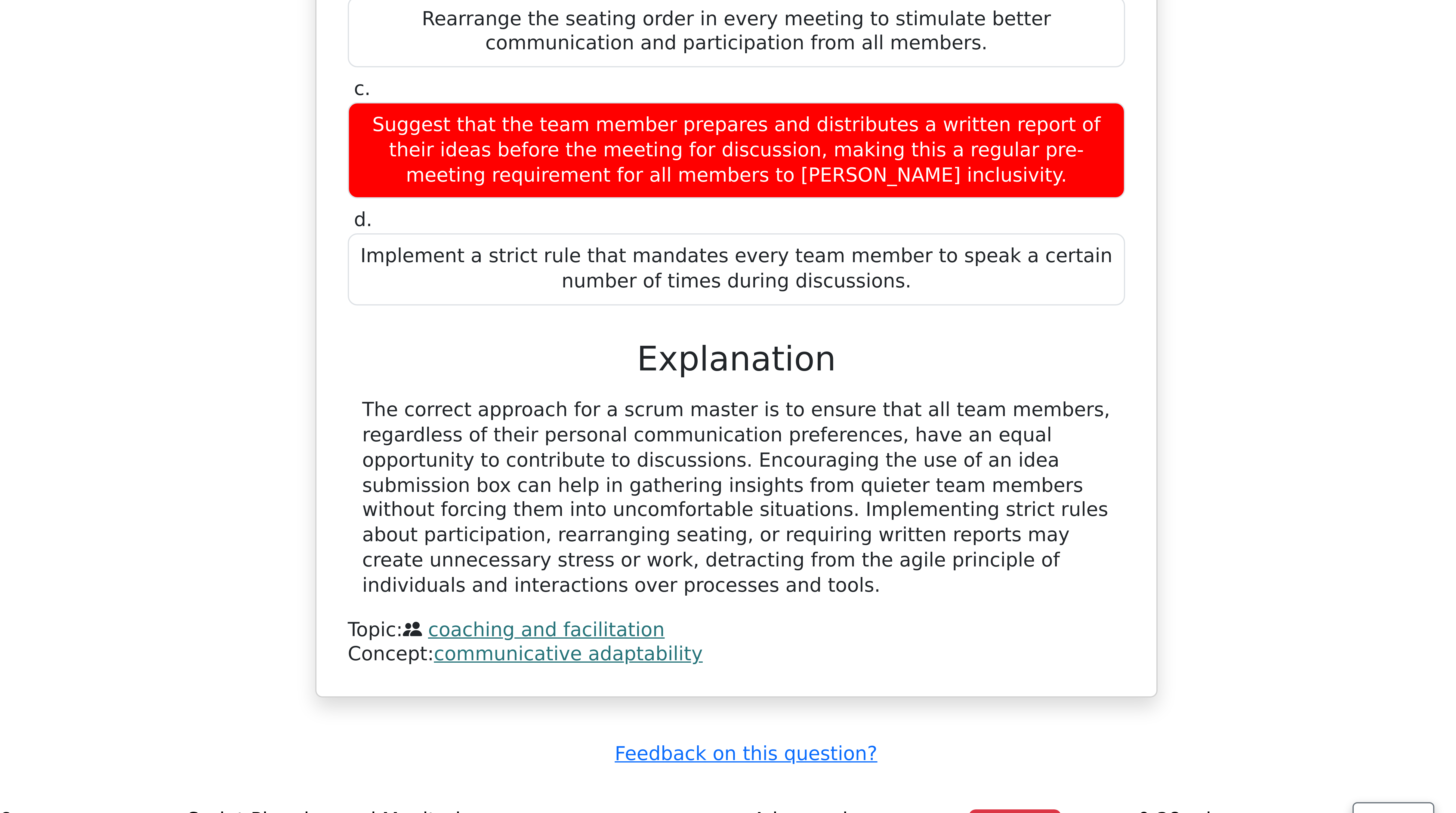
scroll to position [3733, 0]
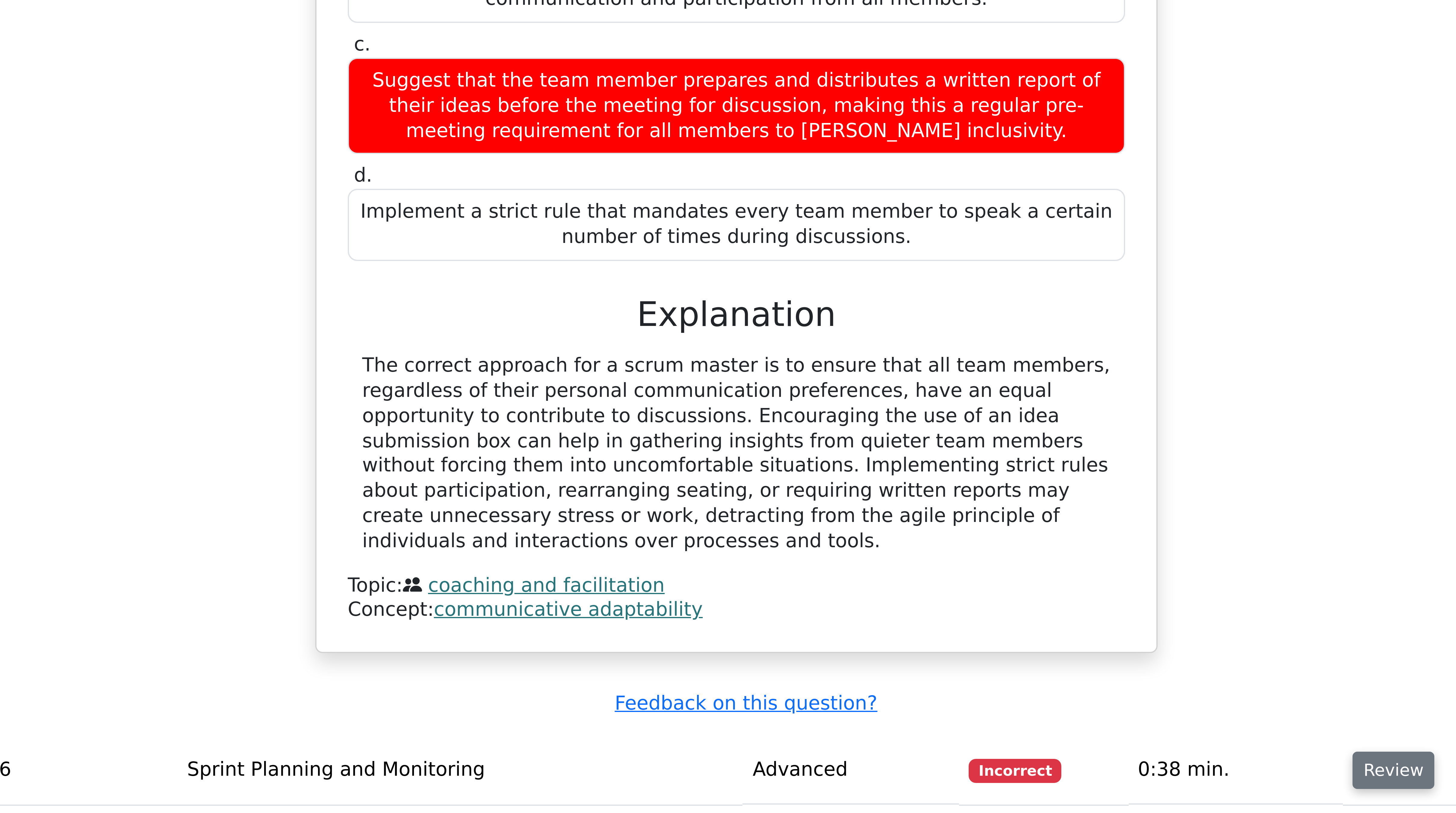
click at [363, 203] on button "Review" at bounding box center [892, 802] width 20 height 9
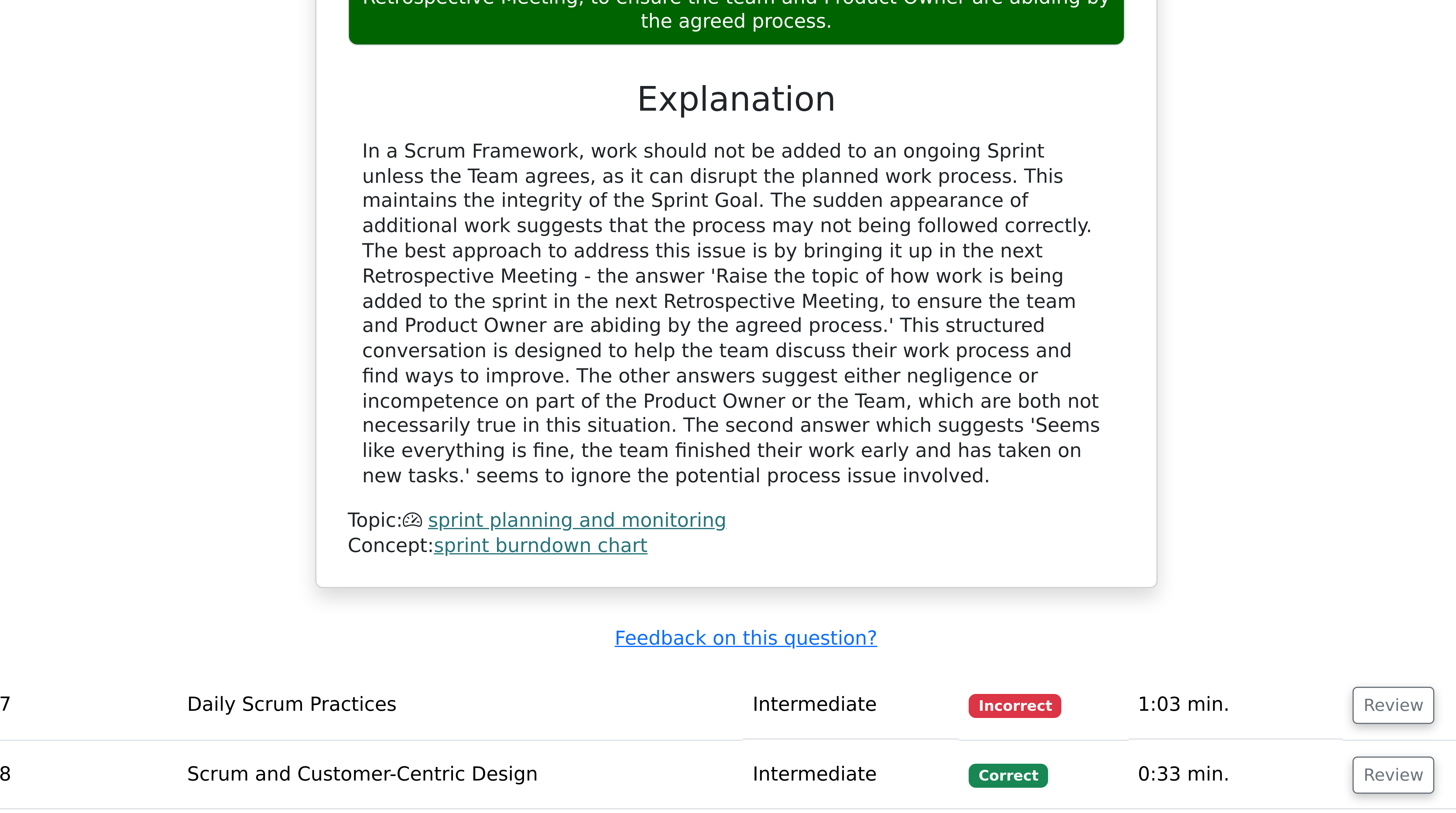
scroll to position [4088, 0]
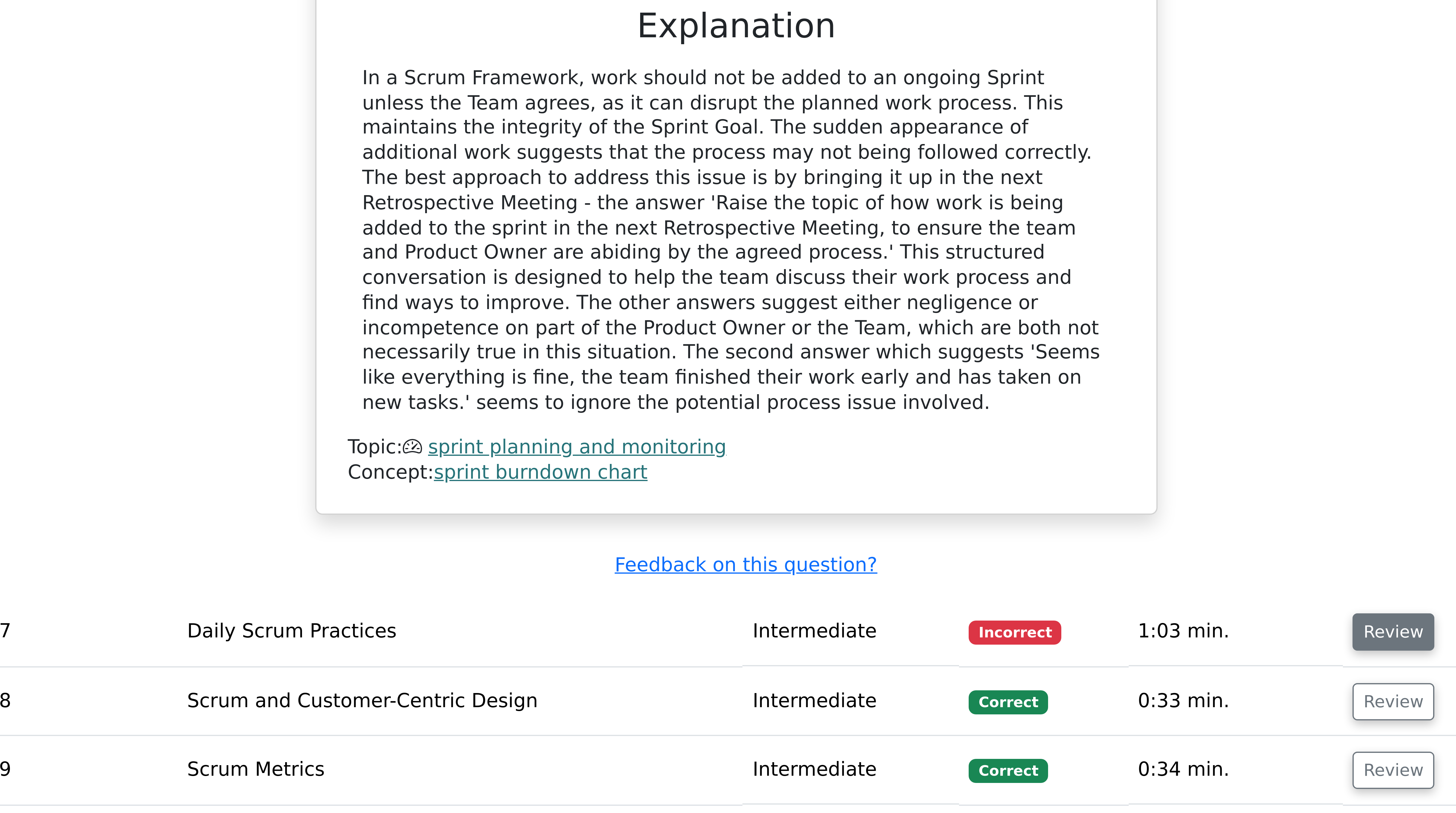
click at [363, 203] on button "Review" at bounding box center [892, 768] width 20 height 9
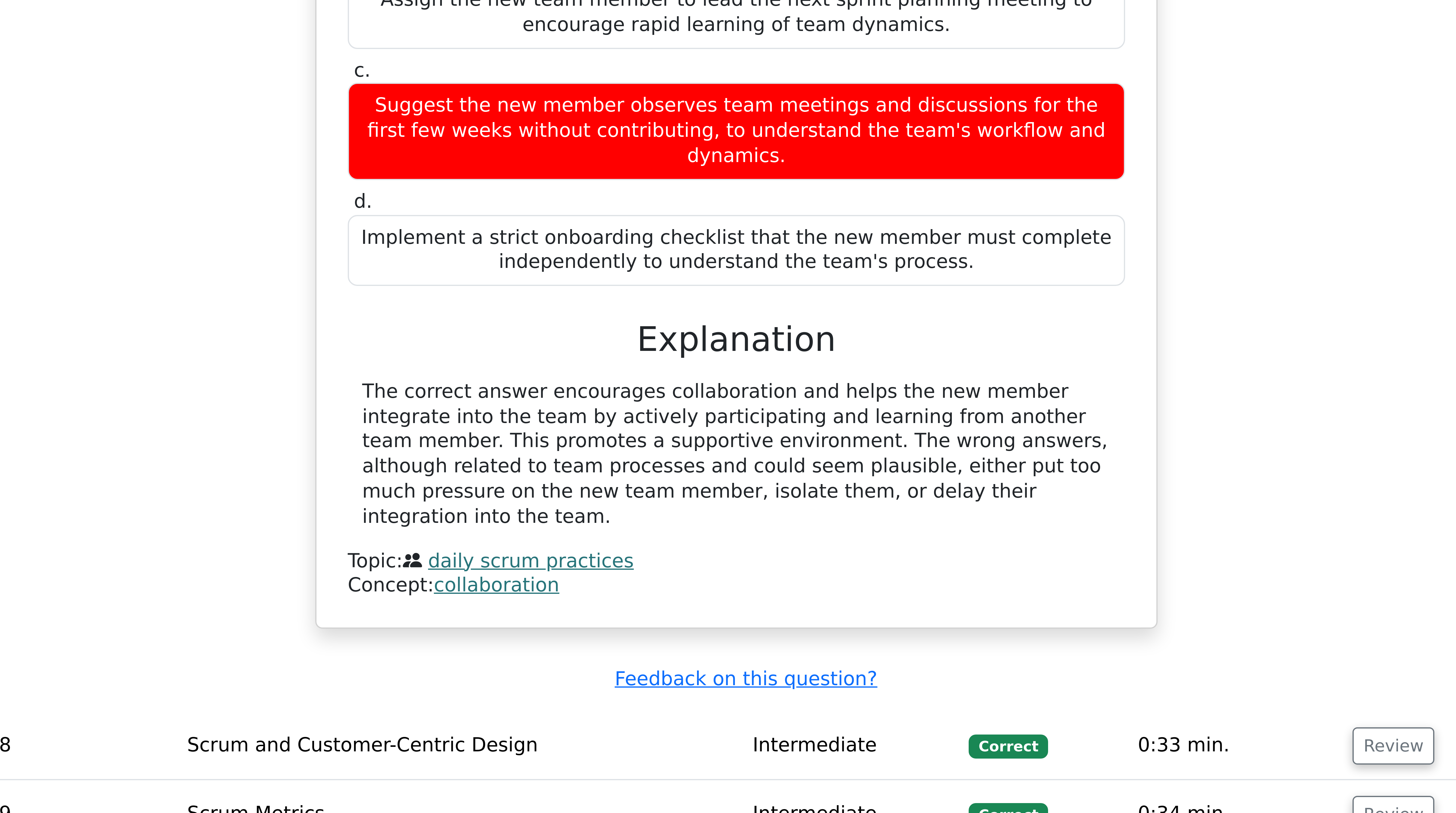
scroll to position [4349, 0]
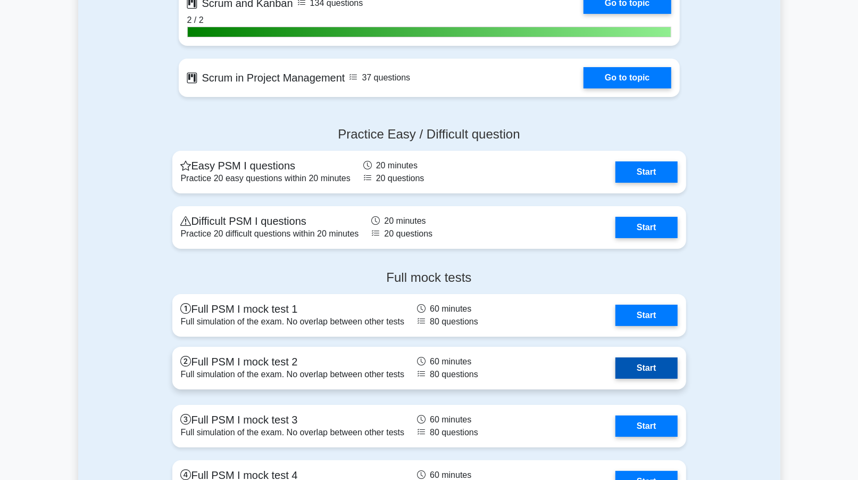
scroll to position [2625, 0]
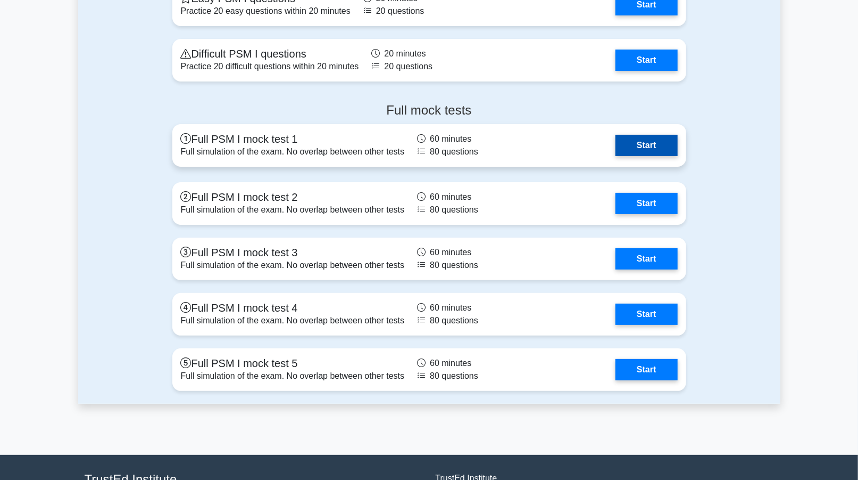
click at [638, 145] on link "Start" at bounding box center [647, 145] width 62 height 21
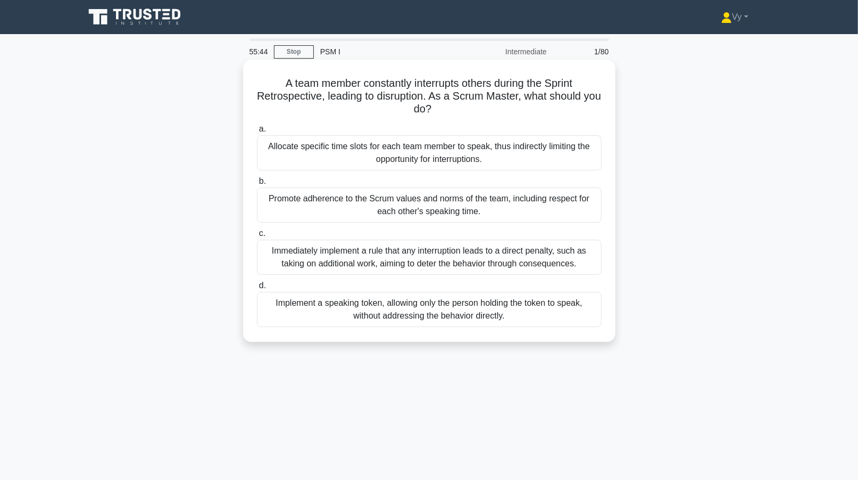
click at [340, 159] on div "Allocate specific time slots for each team member to speak, thus indirectly lim…" at bounding box center [429, 152] width 345 height 35
click at [257, 133] on input "a. Allocate specific time slots for each team member to speak, thus indirectly …" at bounding box center [257, 129] width 0 height 7
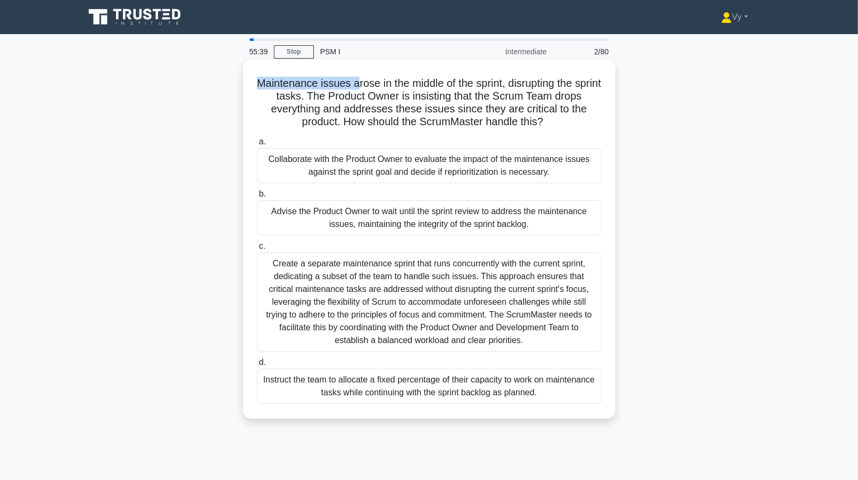
drag, startPoint x: 268, startPoint y: 82, endPoint x: 368, endPoint y: 80, distance: 100.6
click at [368, 80] on h5 "Maintenance issues arose in the middle of the sprint, disrupting the sprint tas…" at bounding box center [429, 103] width 347 height 52
drag, startPoint x: 368, startPoint y: 80, endPoint x: 313, endPoint y: 96, distance: 57.6
click at [313, 96] on h5 "Maintenance issues arose in the middle of the sprint, disrupting the sprint tas…" at bounding box center [429, 103] width 347 height 52
click at [376, 164] on div "Collaborate with the Product Owner to evaluate the impact of the maintenance is…" at bounding box center [429, 165] width 345 height 35
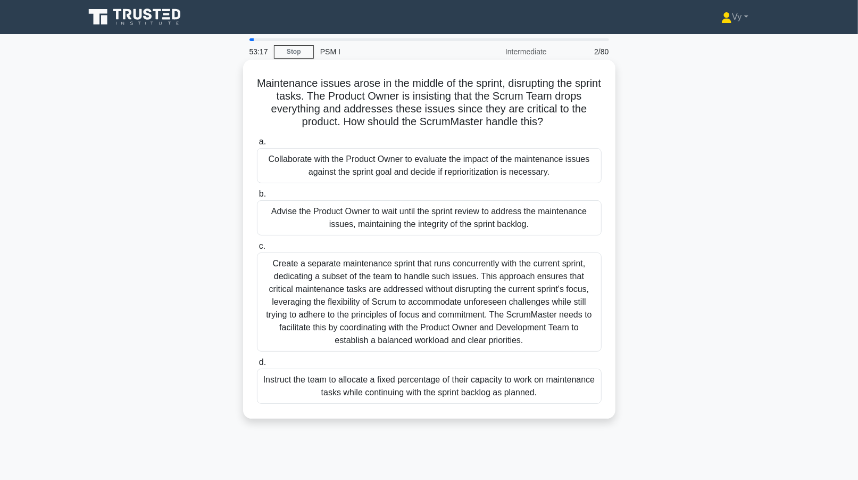
click at [257, 145] on input "a. Collaborate with the Product Owner to evaluate the impact of the maintenance…" at bounding box center [257, 141] width 0 height 7
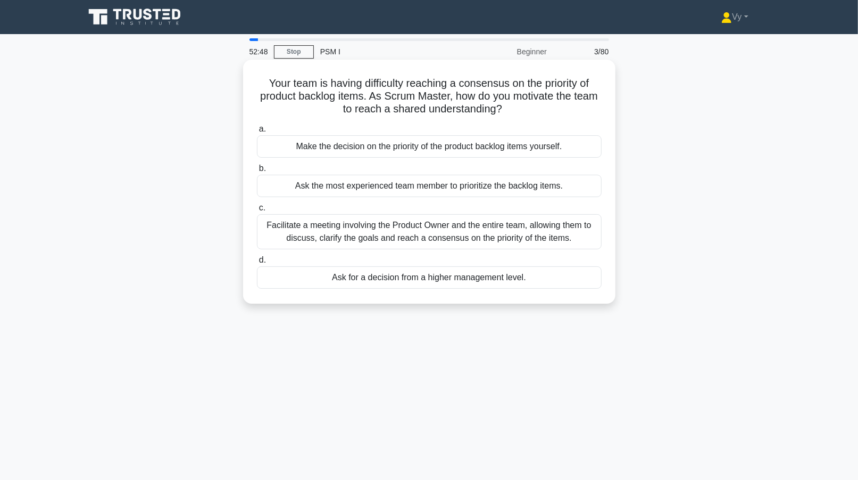
click at [338, 235] on div "Facilitate a meeting involving the Product Owner and the entire team, allowing …" at bounding box center [429, 231] width 345 height 35
click at [257, 211] on input "c. Facilitate a meeting involving the Product Owner and the entire team, allowi…" at bounding box center [257, 207] width 0 height 7
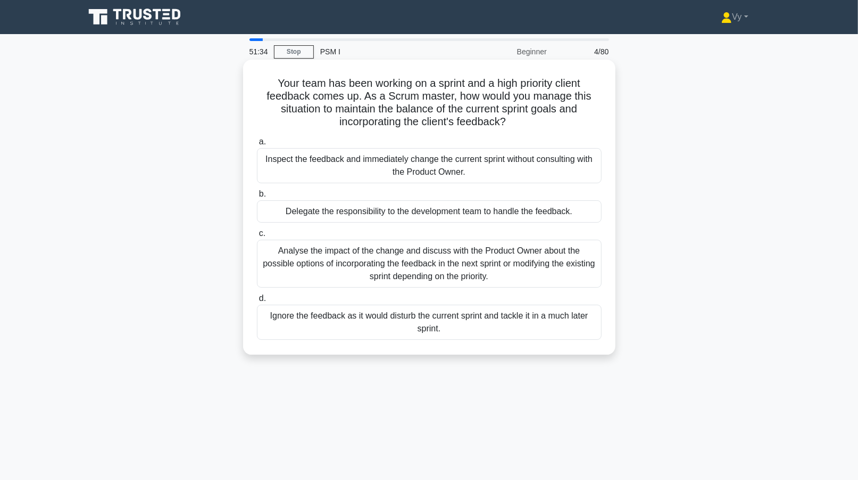
click at [445, 255] on div "Analyse the impact of the change and discuss with the Product Owner about the p…" at bounding box center [429, 264] width 345 height 48
click at [257, 237] on input "c. Analyse the impact of the change and discuss with the Product Owner about th…" at bounding box center [257, 233] width 0 height 7
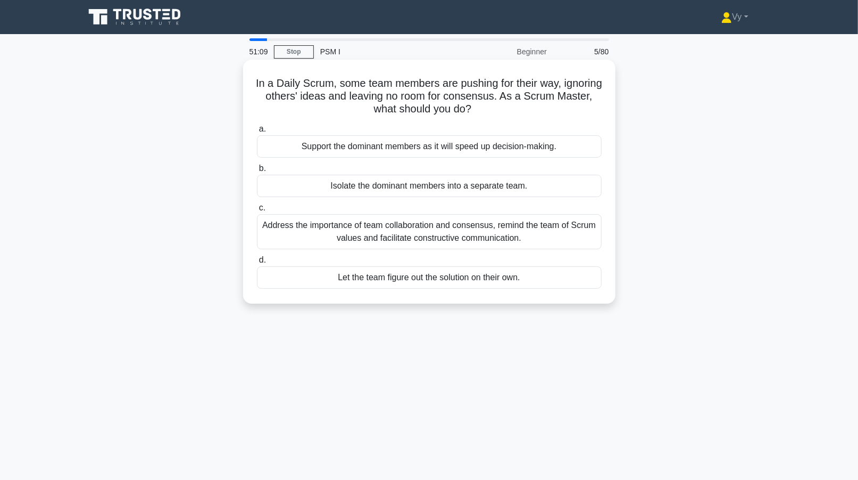
click at [441, 233] on div "Address the importance of team collaboration and consensus, remind the team of …" at bounding box center [429, 231] width 345 height 35
click at [257, 211] on input "c. Address the importance of team collaboration and consensus, remind the team …" at bounding box center [257, 207] width 0 height 7
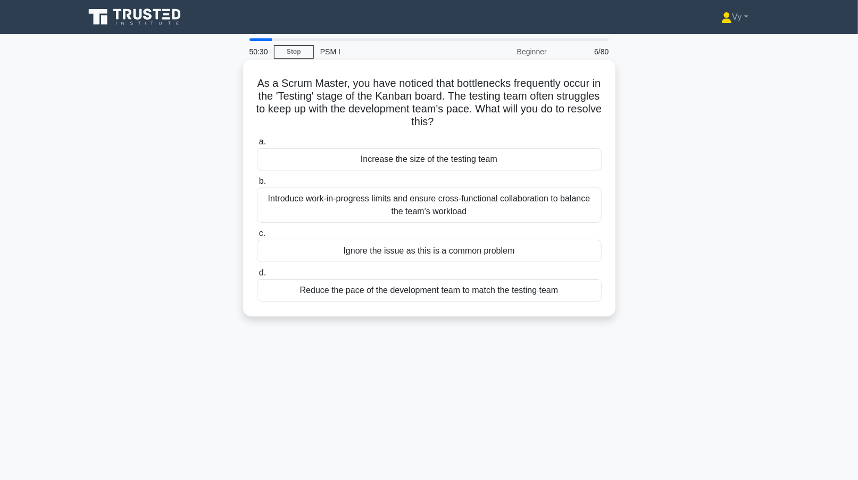
click at [481, 207] on div "Introduce work-in-progress limits and ensure cross-functional collaboration to …" at bounding box center [429, 204] width 345 height 35
click at [257, 185] on input "b. Introduce work-in-progress limits and ensure cross-functional collaboration …" at bounding box center [257, 181] width 0 height 7
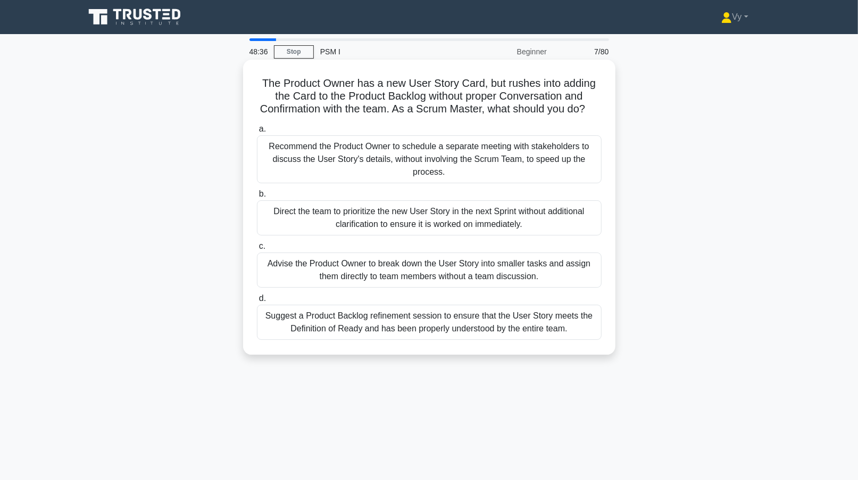
click at [387, 234] on div "Direct the team to prioritize the new User Story in the next Sprint without add…" at bounding box center [429, 217] width 345 height 35
click at [257, 197] on input "b. Direct the team to prioritize the new User Story in the next Sprint without …" at bounding box center [257, 194] width 0 height 7
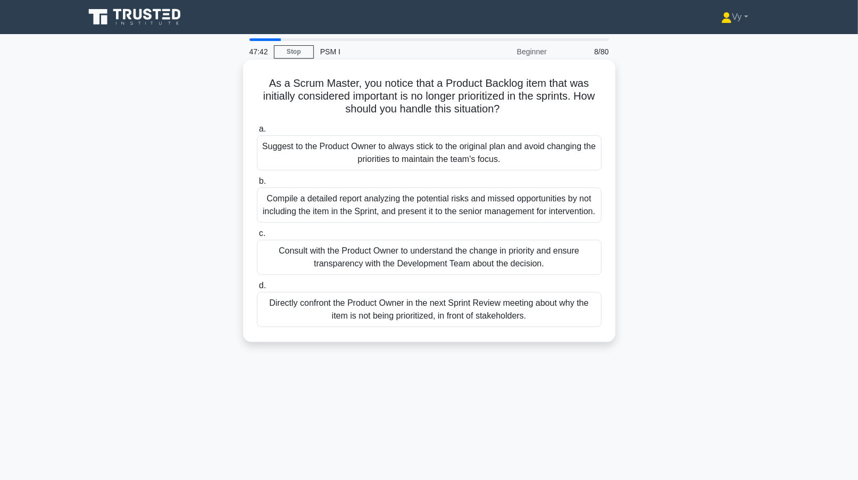
click at [428, 275] on div "Consult with the Product Owner to understand the change in priority and ensure …" at bounding box center [429, 257] width 345 height 35
click at [257, 237] on input "c. Consult with the Product Owner to understand the change in priority and ensu…" at bounding box center [257, 233] width 0 height 7
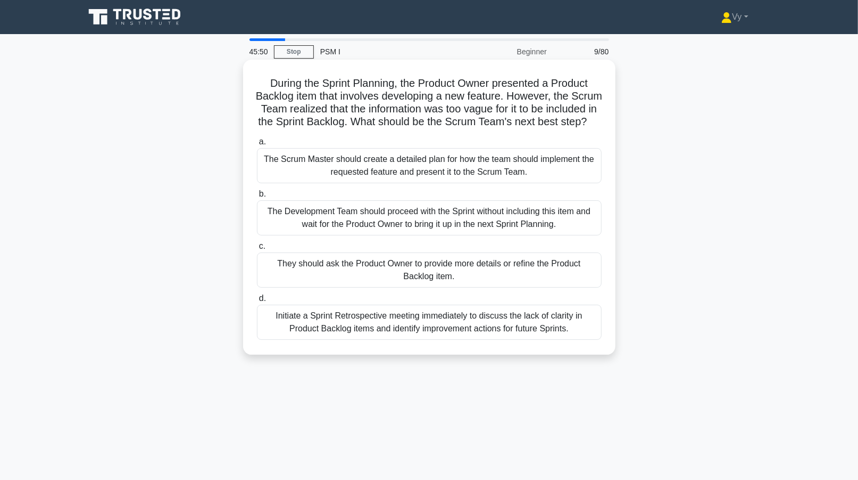
click at [432, 282] on div "They should ask the Product Owner to provide more details or refine the Product…" at bounding box center [429, 269] width 345 height 35
click at [257, 250] on input "c. They should ask the Product Owner to provide more details or refine the Prod…" at bounding box center [257, 246] width 0 height 7
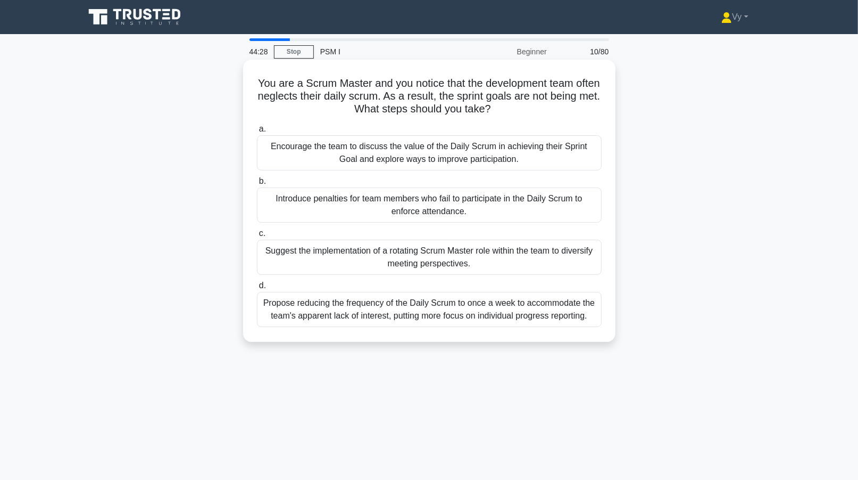
click at [432, 159] on div "Encourage the team to discuss the value of the Daily Scrum in achieving their S…" at bounding box center [429, 152] width 345 height 35
click at [257, 133] on input "a. Encourage the team to discuss the value of the Daily Scrum in achieving thei…" at bounding box center [257, 129] width 0 height 7
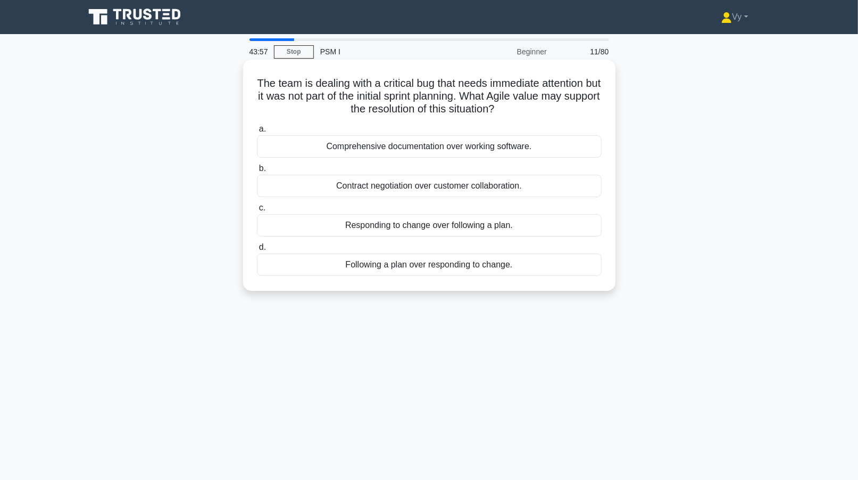
click at [428, 226] on div "Responding to change over following a plan." at bounding box center [429, 225] width 345 height 22
click at [257, 211] on input "c. Responding to change over following a plan." at bounding box center [257, 207] width 0 height 7
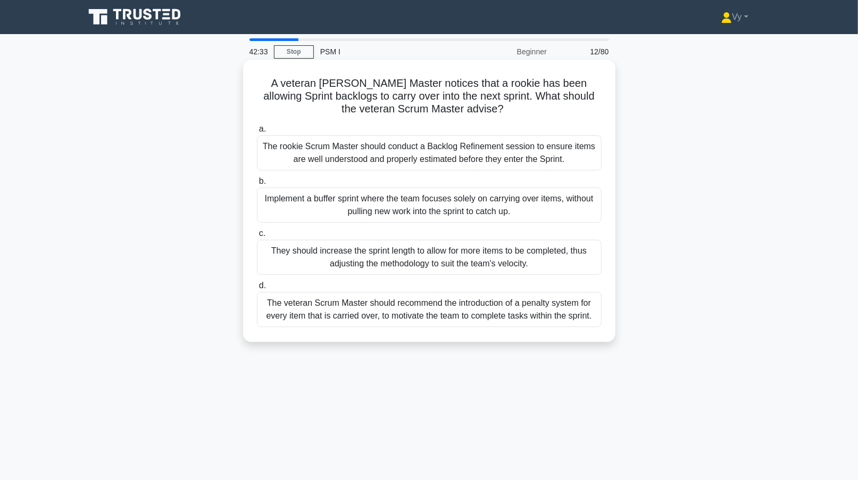
click at [309, 155] on div "The rookie Scrum Master should conduct a Backlog Refinement session to ensure i…" at bounding box center [429, 152] width 345 height 35
click at [257, 133] on input "a. The rookie Scrum Master should conduct a Backlog Refinement session to ensur…" at bounding box center [257, 129] width 0 height 7
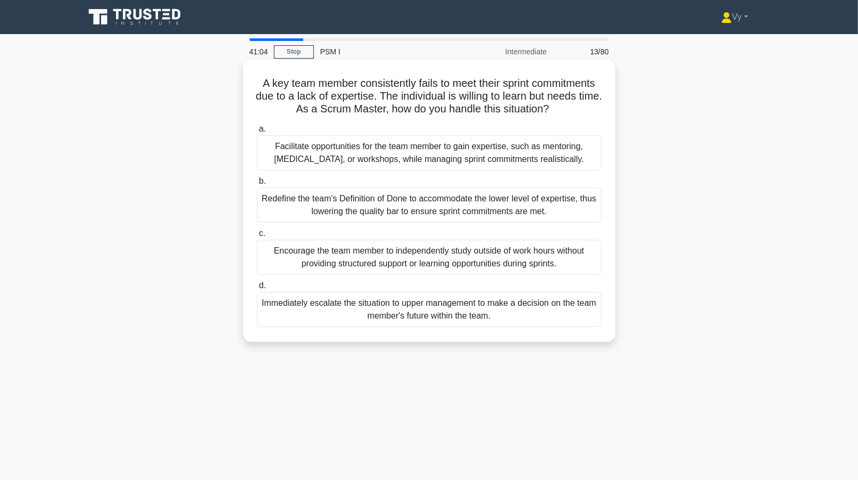
click at [376, 159] on div "Facilitate opportunities for the team member to gain expertise, such as mentori…" at bounding box center [429, 152] width 345 height 35
click at [257, 133] on input "a. Facilitate opportunities for the team member to gain expertise, such as ment…" at bounding box center [257, 129] width 0 height 7
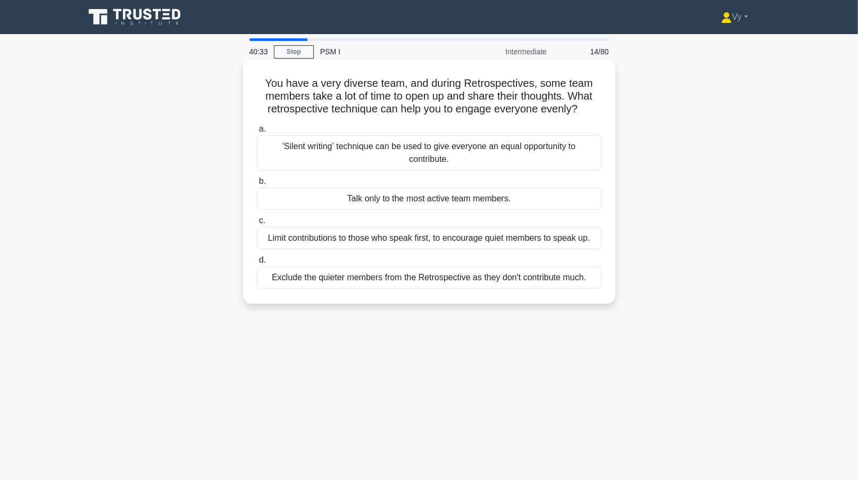
click at [360, 146] on div "'Silent writing' technique can be used to give everyone an equal opportunity to…" at bounding box center [429, 152] width 345 height 35
click at [257, 133] on input "a. 'Silent writing' technique can be used to give everyone an equal opportunity…" at bounding box center [257, 129] width 0 height 7
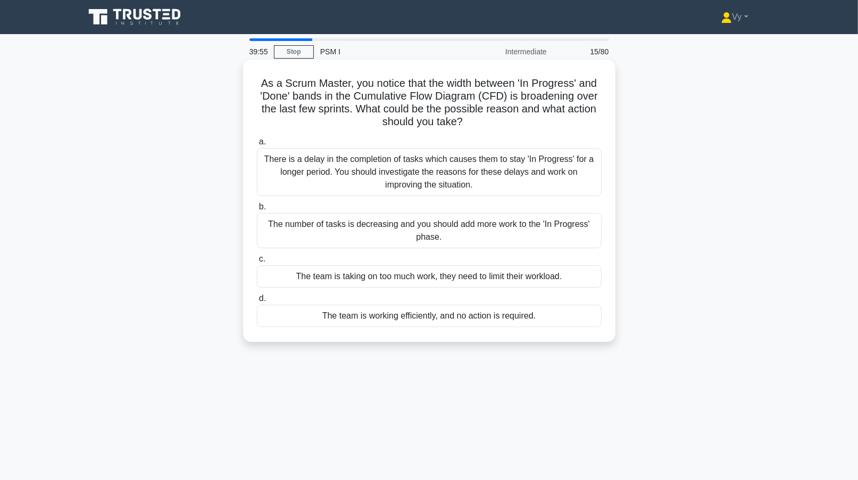
click at [381, 180] on div "There is a delay in the completion of tasks which causes them to stay 'In Progr…" at bounding box center [429, 172] width 345 height 48
click at [257, 145] on input "a. There is a delay in the completion of tasks which causes them to stay 'In Pr…" at bounding box center [257, 141] width 0 height 7
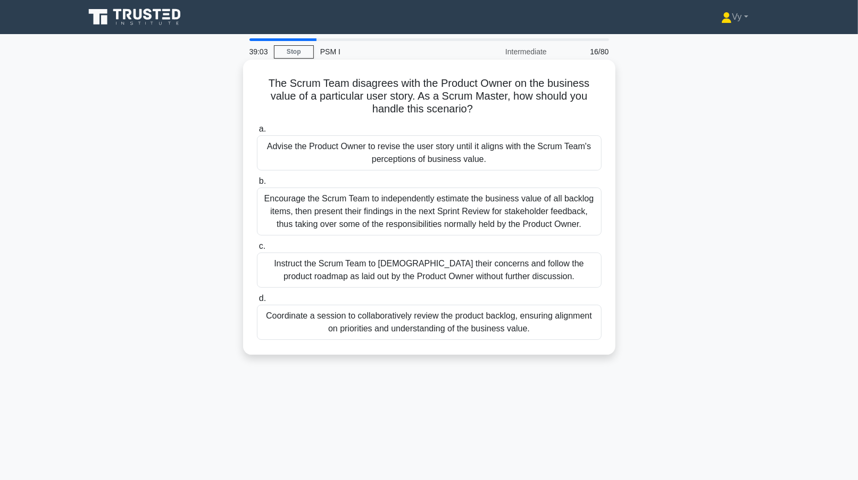
click at [374, 321] on div "Coordinate a session to collaboratively review the product backlog, ensuring al…" at bounding box center [429, 321] width 345 height 35
click at [257, 302] on input "d. Coordinate a session to collaboratively review the product backlog, ensuring…" at bounding box center [257, 298] width 0 height 7
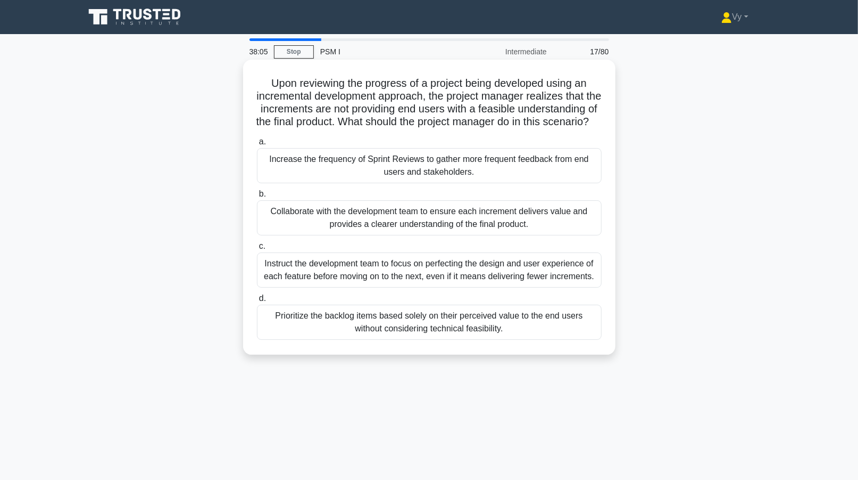
click at [463, 235] on div "Collaborate with the development team to ensure each increment delivers value a…" at bounding box center [429, 217] width 345 height 35
click at [257, 197] on input "b. Collaborate with the development team to ensure each increment delivers valu…" at bounding box center [257, 194] width 0 height 7
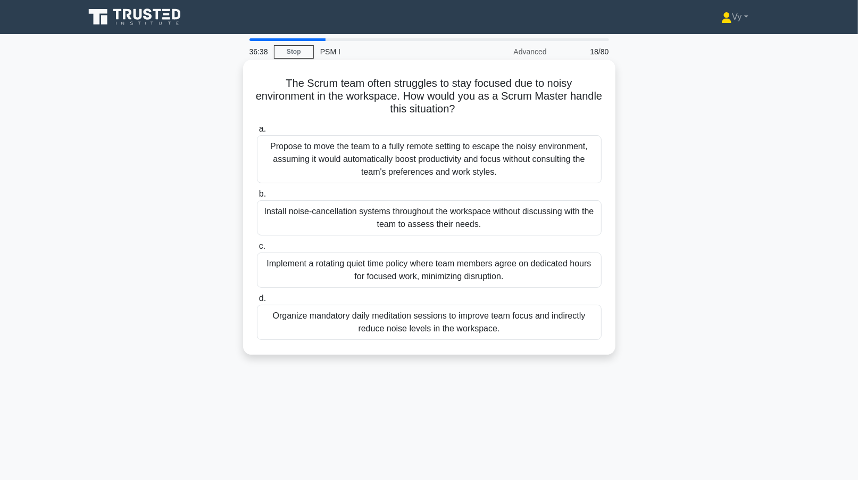
click at [428, 267] on div "Implement a rotating quiet time policy where team members agree on dedicated ho…" at bounding box center [429, 269] width 345 height 35
click at [257, 250] on input "c. Implement a rotating quiet time policy where team members agree on dedicated…" at bounding box center [257, 246] width 0 height 7
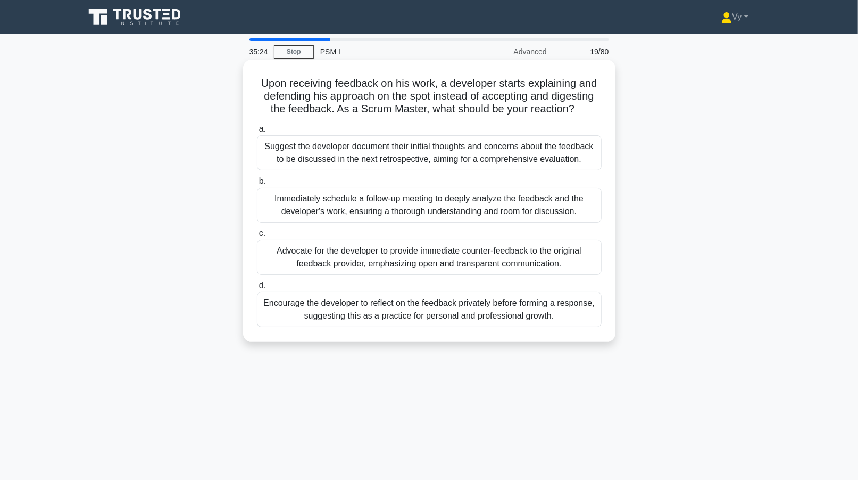
click at [349, 311] on div "Encourage the developer to reflect on the feedback privately before forming a r…" at bounding box center [429, 309] width 345 height 35
click at [257, 289] on input "d. Encourage the developer to reflect on the feedback privately before forming …" at bounding box center [257, 285] width 0 height 7
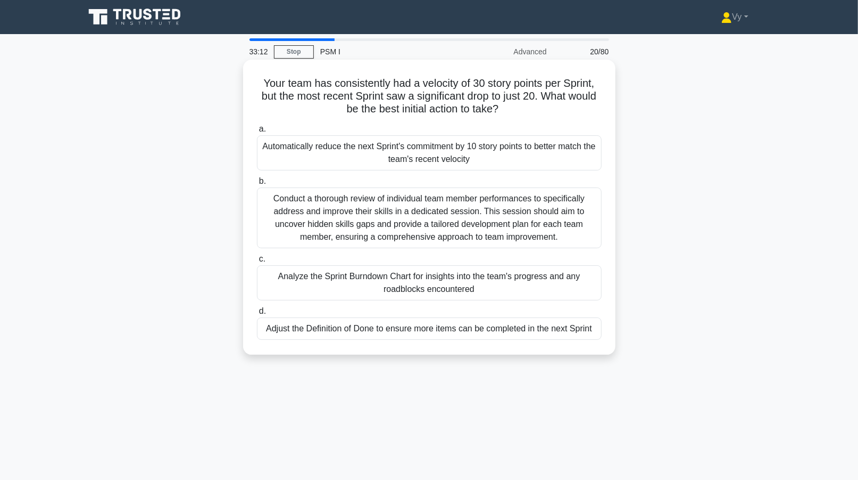
click at [442, 291] on div "Analyze the Sprint Burndown Chart for insights into the team's progress and any…" at bounding box center [429, 282] width 345 height 35
click at [257, 262] on input "c. Analyze the Sprint Burndown Chart for insights into the team's progress and …" at bounding box center [257, 258] width 0 height 7
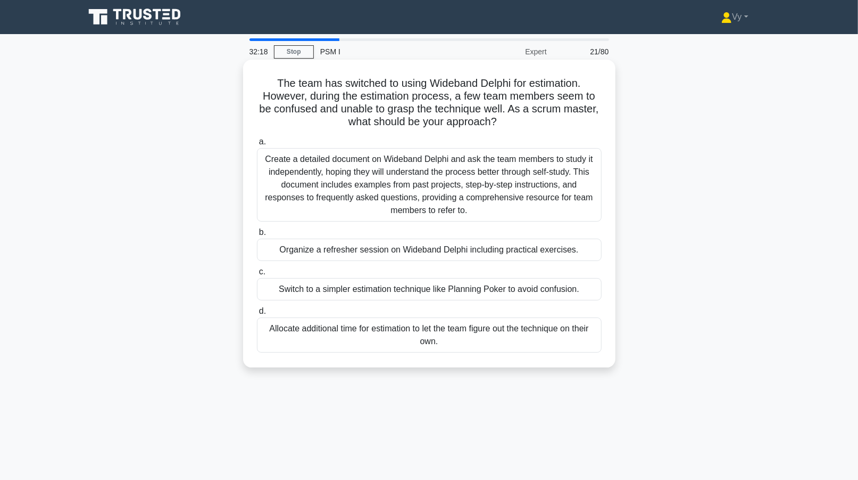
click at [377, 250] on div "Organize a refresher session on Wideband Delphi including practical exercises." at bounding box center [429, 249] width 345 height 22
click at [257, 236] on input "b. Organize a refresher session on Wideband Delphi including practical exercise…" at bounding box center [257, 232] width 0 height 7
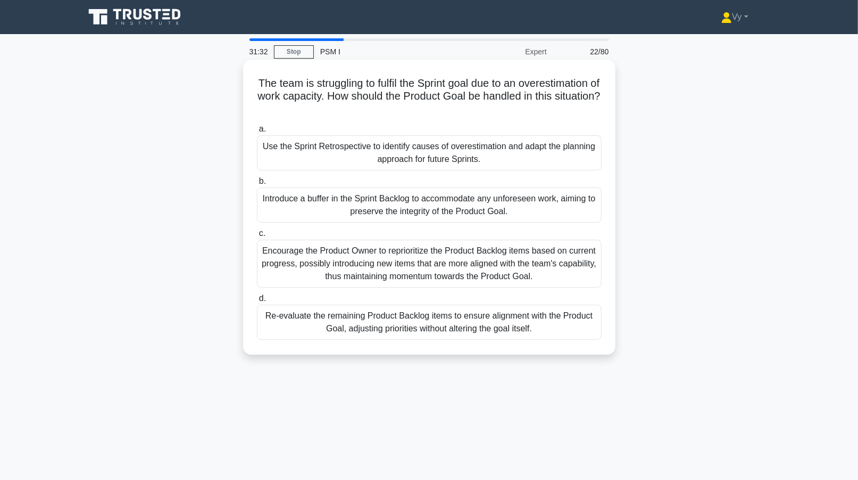
click at [406, 146] on div "Use the Sprint Retrospective to identify causes of overestimation and adapt the…" at bounding box center [429, 152] width 345 height 35
click at [257, 133] on input "a. Use the Sprint Retrospective to identify causes of overestimation and adapt …" at bounding box center [257, 129] width 0 height 7
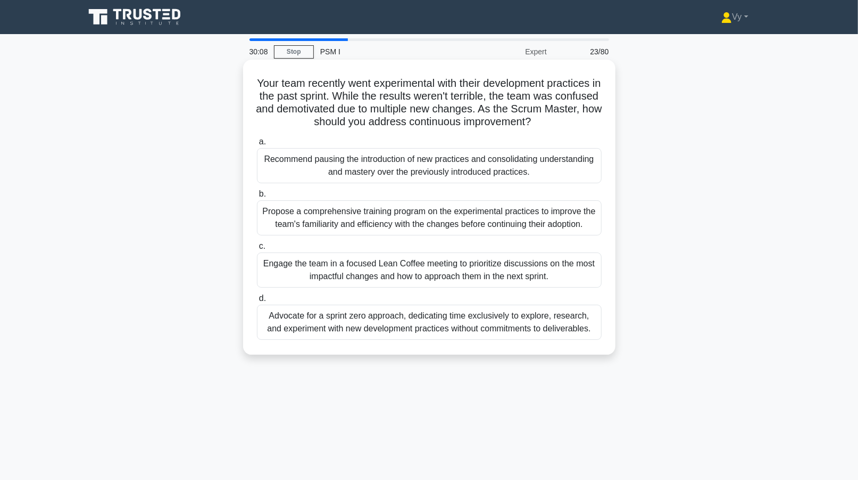
click at [494, 278] on div "Engage the team in a focused Lean Coffee meeting to prioritize discussions on t…" at bounding box center [429, 269] width 345 height 35
click at [257, 250] on input "c. Engage the team in a focused Lean Coffee meeting to prioritize discussions o…" at bounding box center [257, 246] width 0 height 7
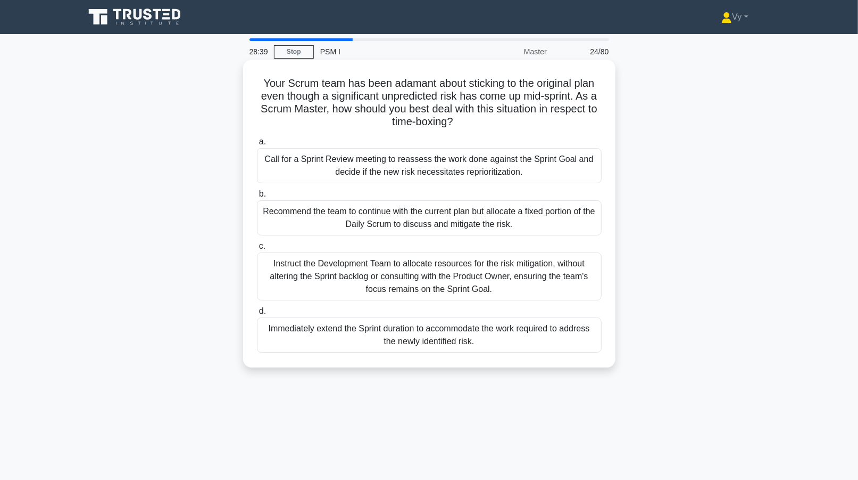
click at [441, 225] on div "Recommend the team to continue with the current plan but allocate a fixed porti…" at bounding box center [429, 217] width 345 height 35
click at [257, 197] on input "b. Recommend the team to continue with the current plan but allocate a fixed po…" at bounding box center [257, 194] width 0 height 7
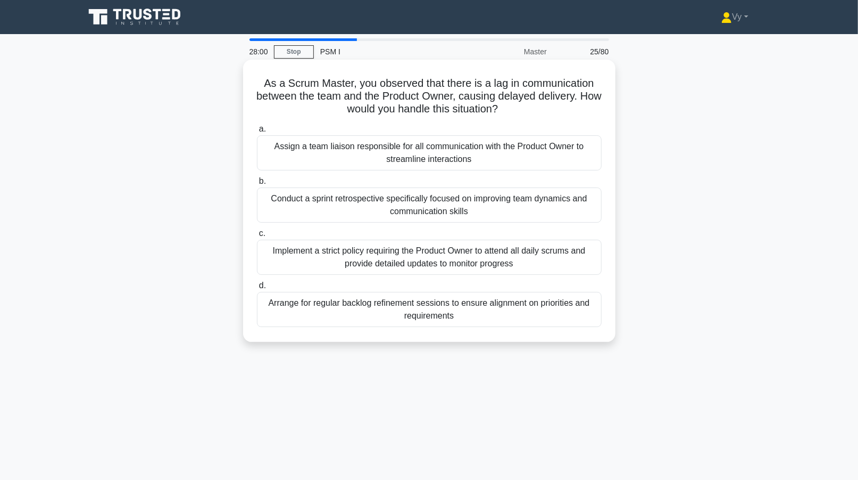
click at [444, 204] on div "Conduct a sprint retrospective specifically focused on improving team dynamics …" at bounding box center [429, 204] width 345 height 35
drag, startPoint x: 444, startPoint y: 204, endPoint x: 411, endPoint y: 195, distance: 34.4
click at [411, 195] on div "Conduct a sprint retrospective specifically focused on improving team dynamics …" at bounding box center [429, 204] width 345 height 35
click at [257, 185] on input "b. Conduct a sprint retrospective specifically focused on improving team dynami…" at bounding box center [257, 181] width 0 height 7
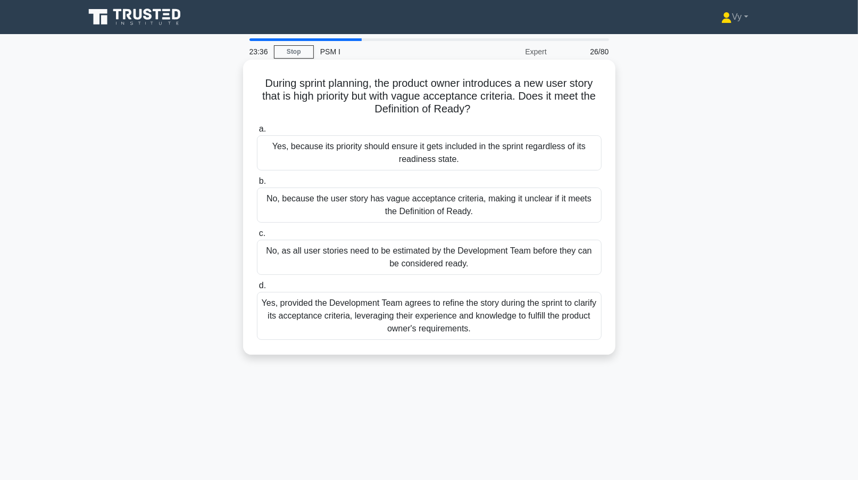
click at [478, 204] on div "No, because the user story has vague acceptance criteria, making it unclear if …" at bounding box center [429, 204] width 345 height 35
click at [257, 185] on input "b. No, because the user story has vague acceptance criteria, making it unclear …" at bounding box center [257, 181] width 0 height 7
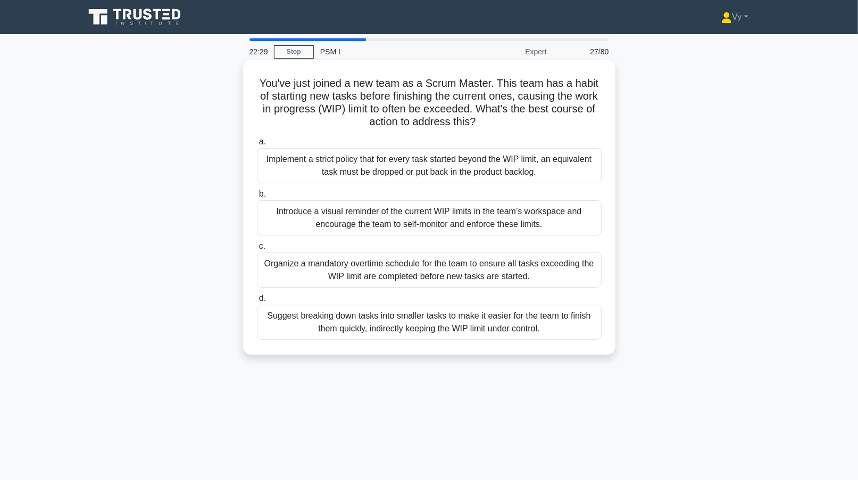
click at [540, 332] on div "Suggest breaking down tasks into smaller tasks to make it easier for the team t…" at bounding box center [429, 321] width 345 height 35
click at [257, 302] on input "d. Suggest breaking down tasks into smaller tasks to make it easier for the tea…" at bounding box center [257, 298] width 0 height 7
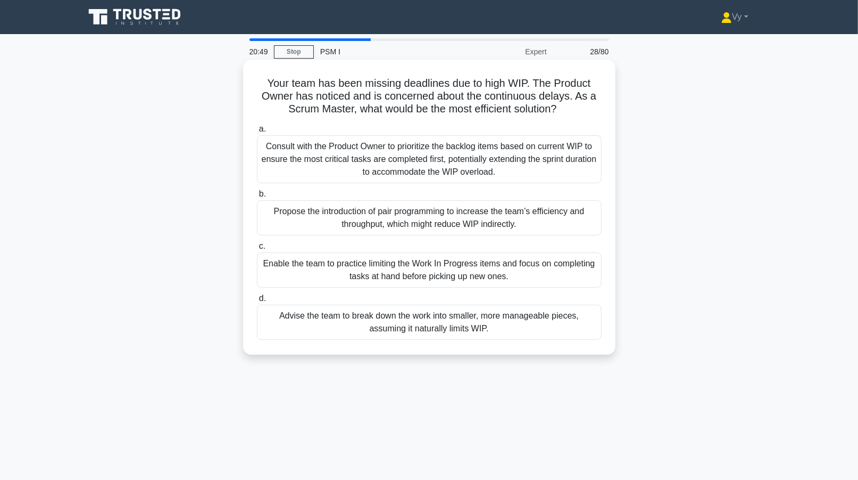
click at [506, 279] on div "Enable the team to practice limiting the Work In Progress items and focus on co…" at bounding box center [429, 269] width 345 height 35
click at [257, 250] on input "c. Enable the team to practice limiting the Work In Progress items and focus on…" at bounding box center [257, 246] width 0 height 7
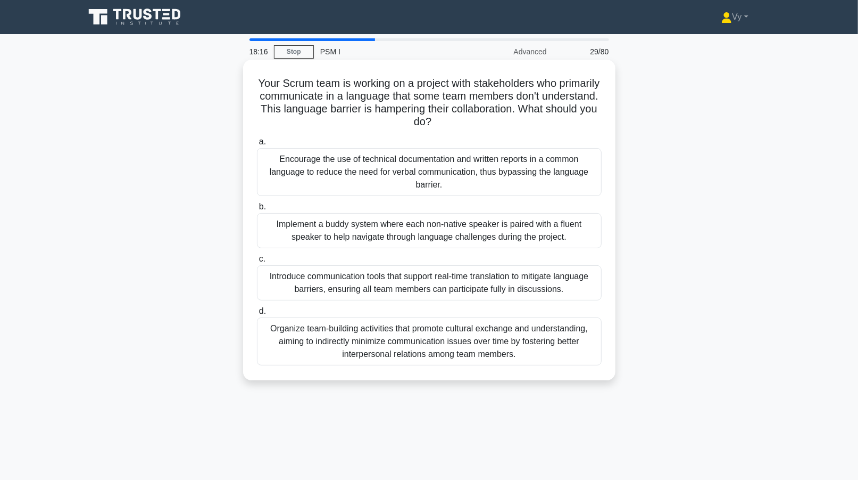
click at [438, 286] on div "Introduce communication tools that support real-time translation to mitigate la…" at bounding box center [429, 282] width 345 height 35
click at [257, 262] on input "c. Introduce communication tools that support real-time translation to mitigate…" at bounding box center [257, 258] width 0 height 7
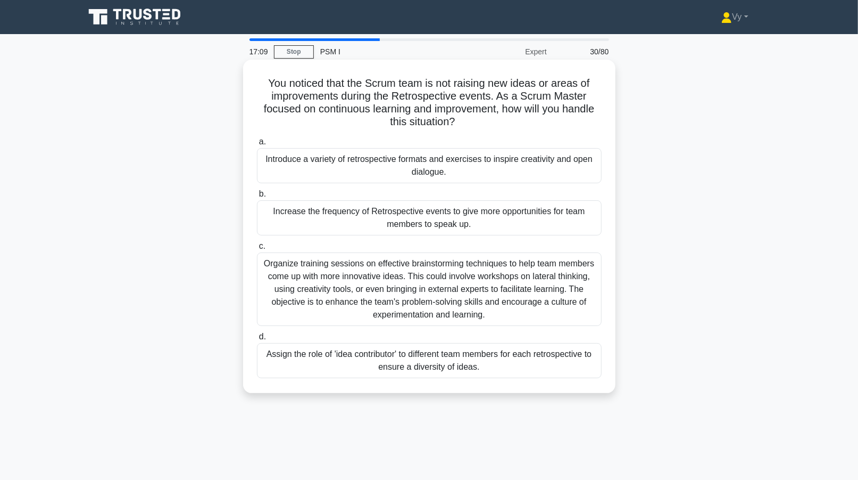
click at [432, 172] on div "Introduce a variety of retrospective formats and exercises to inspire creativit…" at bounding box center [429, 165] width 345 height 35
click at [257, 145] on input "a. Introduce a variety of retrospective formats and exercises to inspire creati…" at bounding box center [257, 141] width 0 height 7
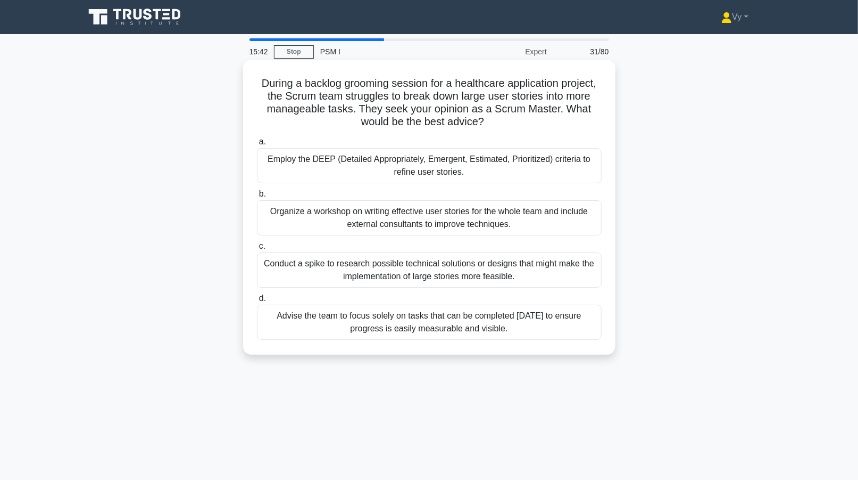
click at [398, 166] on div "Employ the DEEP (Detailed Appropriately, Emergent, Estimated, Prioritized) crit…" at bounding box center [429, 165] width 345 height 35
click at [257, 145] on input "a. Employ the DEEP (Detailed Appropriately, Emergent, Estimated, Prioritized) c…" at bounding box center [257, 141] width 0 height 7
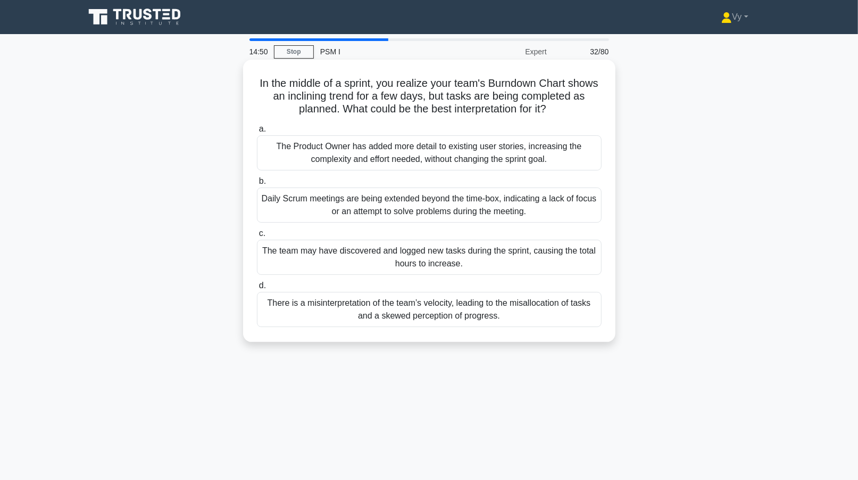
click at [414, 301] on div "There is a misinterpretation of the team’s velocity, leading to the misallocati…" at bounding box center [429, 309] width 345 height 35
click at [257, 289] on input "d. There is a misinterpretation of the team’s velocity, leading to the misalloc…" at bounding box center [257, 285] width 0 height 7
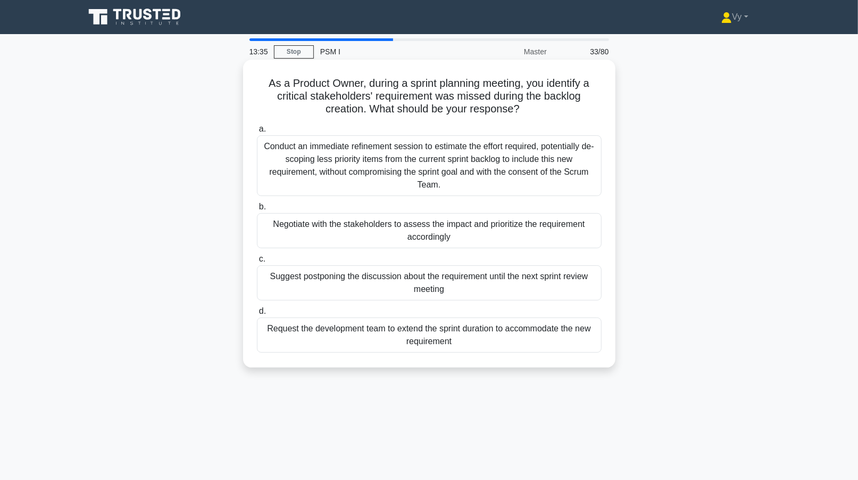
click at [460, 179] on div "Conduct an immediate refinement session to estimate the effort required, potent…" at bounding box center [429, 165] width 345 height 61
click at [257, 133] on input "a. Conduct an immediate refinement session to estimate the effort required, pot…" at bounding box center [257, 129] width 0 height 7
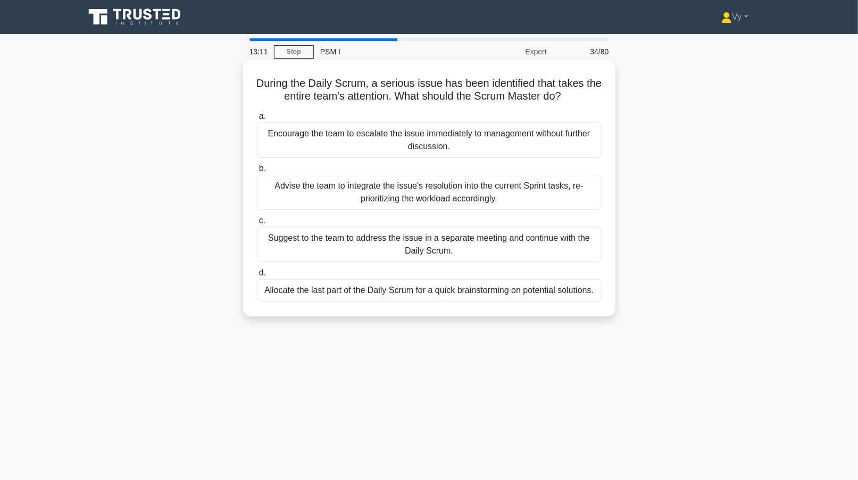
click at [469, 246] on div "Suggest to the team to address the issue in a separate meeting and continue wit…" at bounding box center [429, 244] width 345 height 35
click at [257, 224] on input "c. Suggest to the team to address the issue in a separate meeting and continue …" at bounding box center [257, 220] width 0 height 7
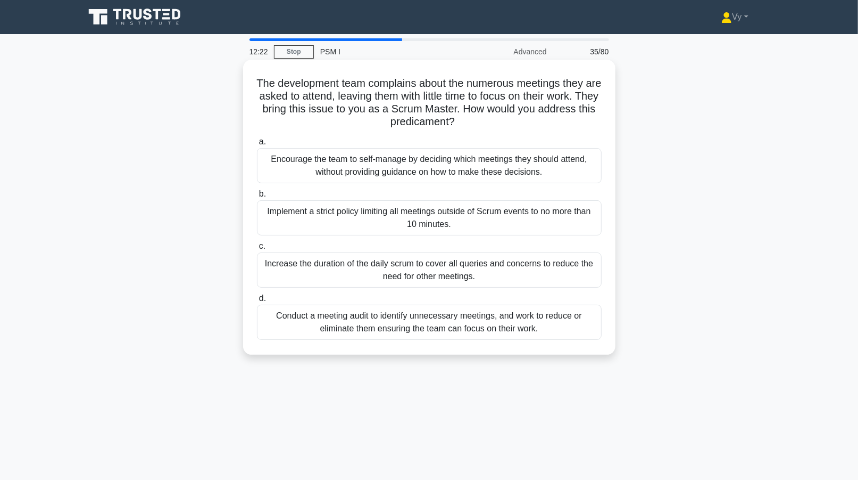
click at [449, 328] on div "Conduct a meeting audit to identify unnecessary meetings, and work to reduce or…" at bounding box center [429, 321] width 345 height 35
click at [257, 302] on input "d. Conduct a meeting audit to identify unnecessary meetings, and work to reduce…" at bounding box center [257, 298] width 0 height 7
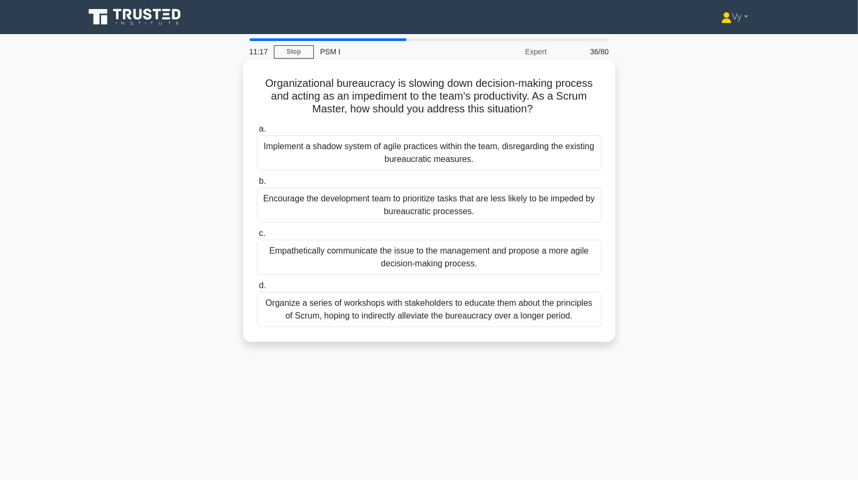
click at [473, 210] on div "Encourage the development team to prioritize tasks that are less likely to be i…" at bounding box center [429, 204] width 345 height 35
click at [257, 185] on input "b. Encourage the development team to prioritize tasks that are less likely to b…" at bounding box center [257, 181] width 0 height 7
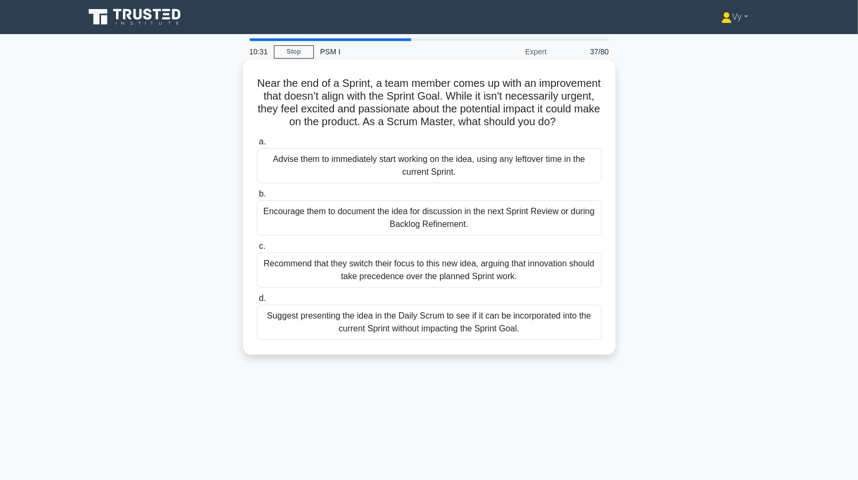
click at [496, 235] on div "Encourage them to document the idea for discussion in the next Sprint Review or…" at bounding box center [429, 217] width 345 height 35
click at [257, 197] on input "b. Encourage them to document the idea for discussion in the next Sprint Review…" at bounding box center [257, 194] width 0 height 7
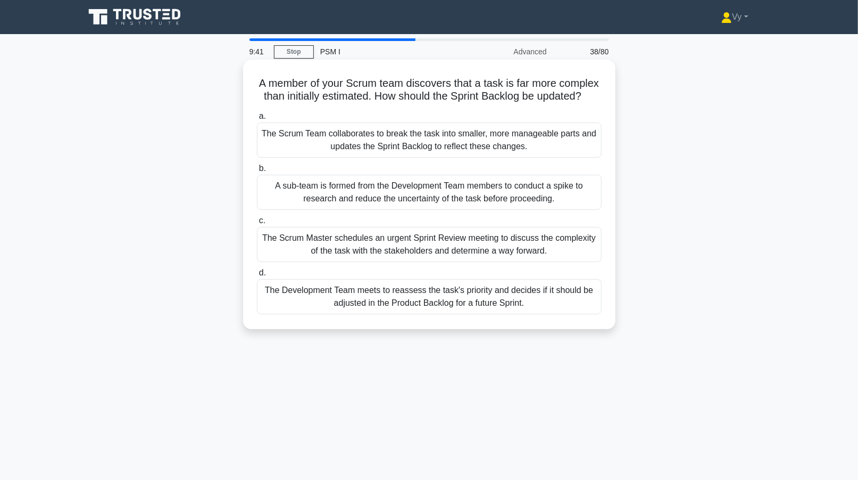
click at [538, 158] on div "The Scrum Team collaborates to break the task into smaller, more manageable par…" at bounding box center [429, 139] width 345 height 35
click at [257, 120] on input "a. The Scrum Team collaborates to break the task into smaller, more manageable …" at bounding box center [257, 116] width 0 height 7
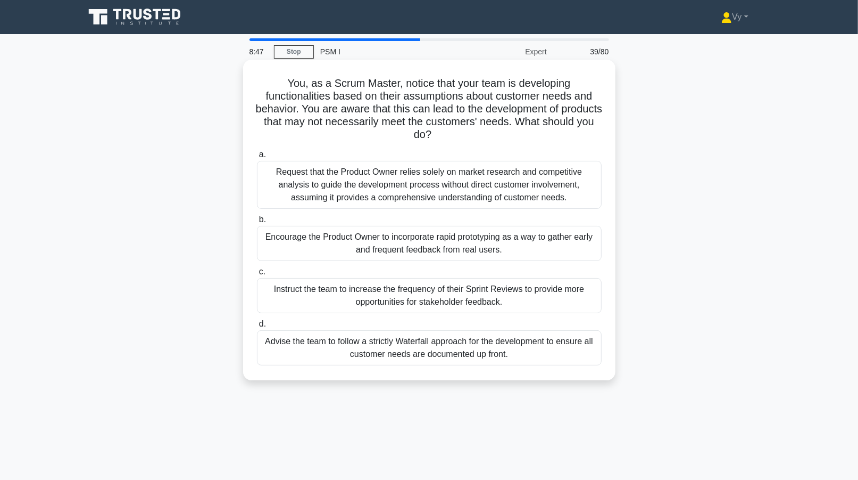
click at [481, 245] on div "Encourage the Product Owner to incorporate rapid prototyping as a way to gather…" at bounding box center [429, 243] width 345 height 35
click at [257, 223] on input "b. Encourage the Product Owner to incorporate rapid prototyping as a way to gat…" at bounding box center [257, 219] width 0 height 7
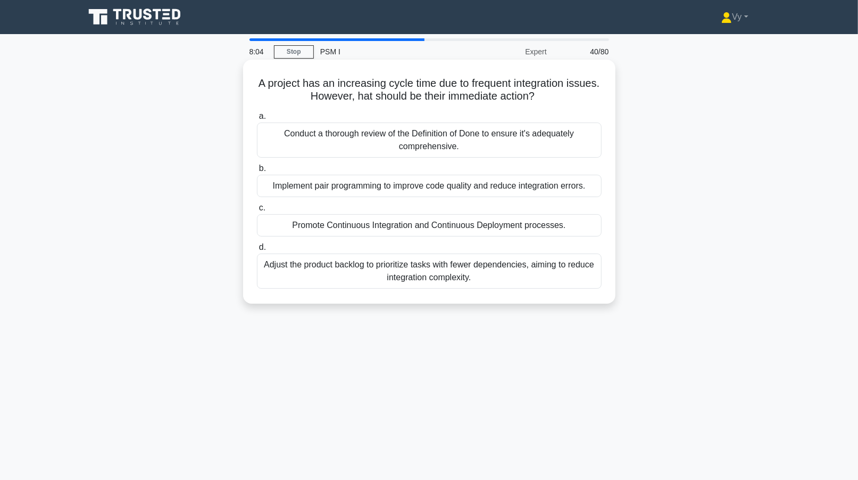
click at [453, 144] on div "Conduct a thorough review of the Definition of Done to ensure it's adequately c…" at bounding box center [429, 139] width 345 height 35
click at [257, 120] on input "a. Conduct a thorough review of the Definition of Done to ensure it's adequatel…" at bounding box center [257, 116] width 0 height 7
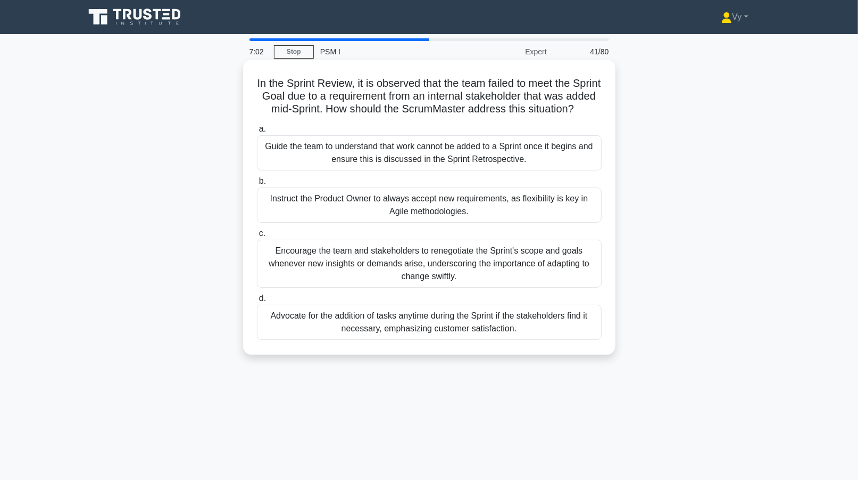
click at [452, 164] on div "Guide the team to understand that work cannot be added to a Sprint once it begi…" at bounding box center [429, 152] width 345 height 35
click at [257, 133] on input "a. Guide the team to understand that work cannot be added to a Sprint once it b…" at bounding box center [257, 129] width 0 height 7
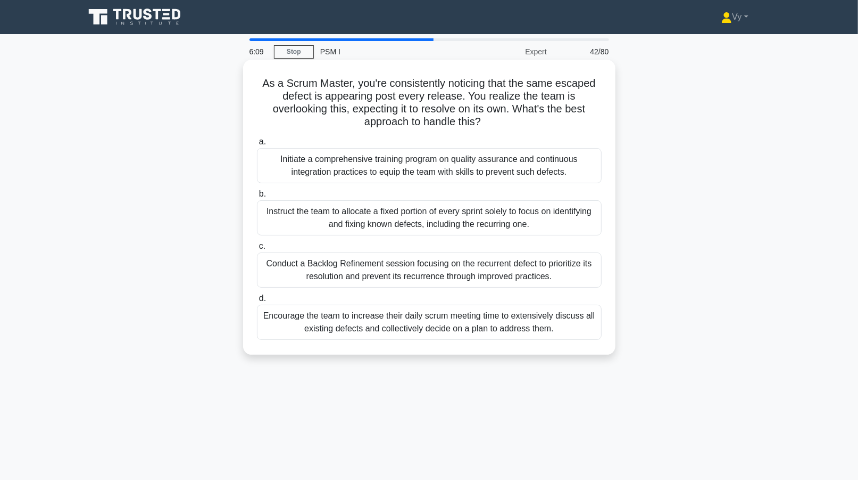
click at [426, 219] on div "Instruct the team to allocate a fixed portion of every sprint solely to focus o…" at bounding box center [429, 217] width 345 height 35
click at [257, 197] on input "b. Instruct the team to allocate a fixed portion of every sprint solely to focu…" at bounding box center [257, 194] width 0 height 7
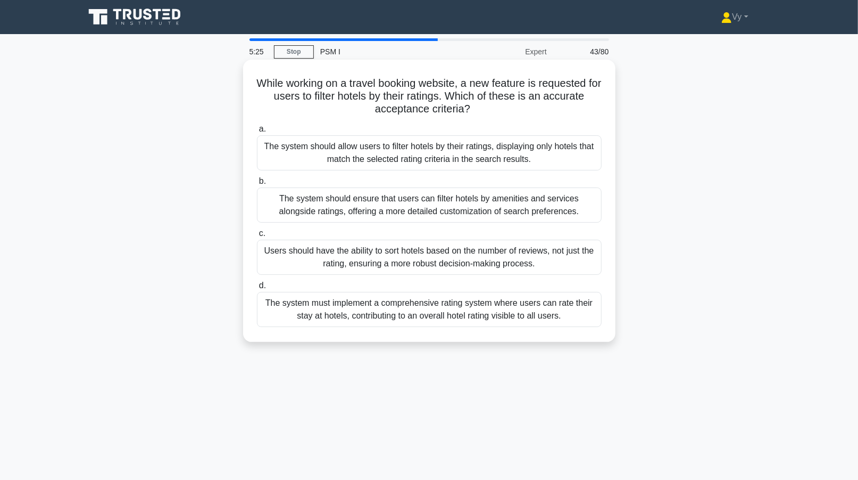
click at [398, 254] on div "Users should have the ability to sort hotels based on the number of reviews, no…" at bounding box center [429, 257] width 345 height 35
click at [257, 237] on input "c. Users should have the ability to sort hotels based on the number of reviews,…" at bounding box center [257, 233] width 0 height 7
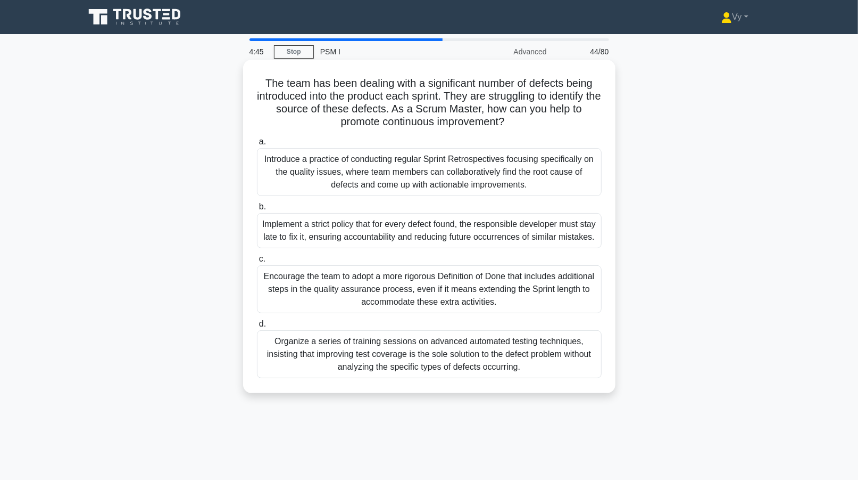
click at [494, 176] on div "Introduce a practice of conducting regular Sprint Retrospectives focusing speci…" at bounding box center [429, 172] width 345 height 48
click at [257, 145] on input "a. Introduce a practice of conducting regular Sprint Retrospectives focusing sp…" at bounding box center [257, 141] width 0 height 7
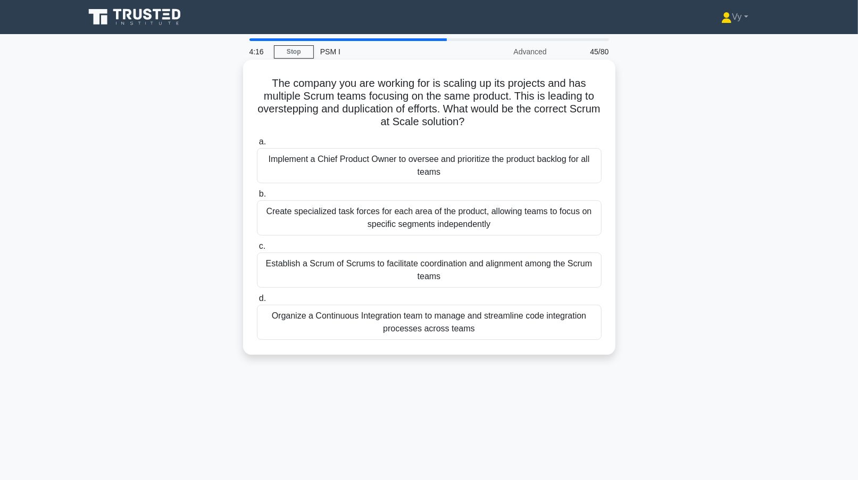
click at [497, 274] on div "Establish a Scrum of Scrums to facilitate coordination and alignment among the …" at bounding box center [429, 269] width 345 height 35
click at [257, 250] on input "c. Establish a Scrum of Scrums to facilitate coordination and alignment among t…" at bounding box center [257, 246] width 0 height 7
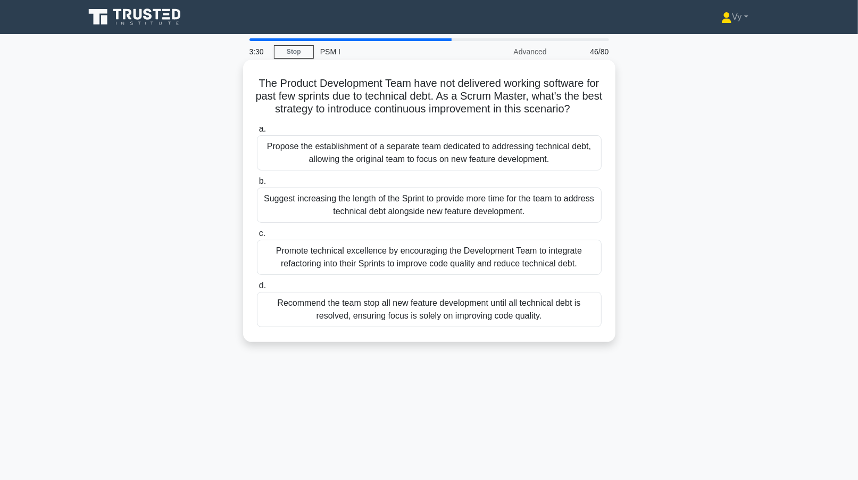
click at [427, 170] on div "Propose the establishment of a separate team dedicated to addressing technical …" at bounding box center [429, 152] width 345 height 35
click at [257, 133] on input "a. Propose the establishment of a separate team dedicated to addressing technic…" at bounding box center [257, 129] width 0 height 7
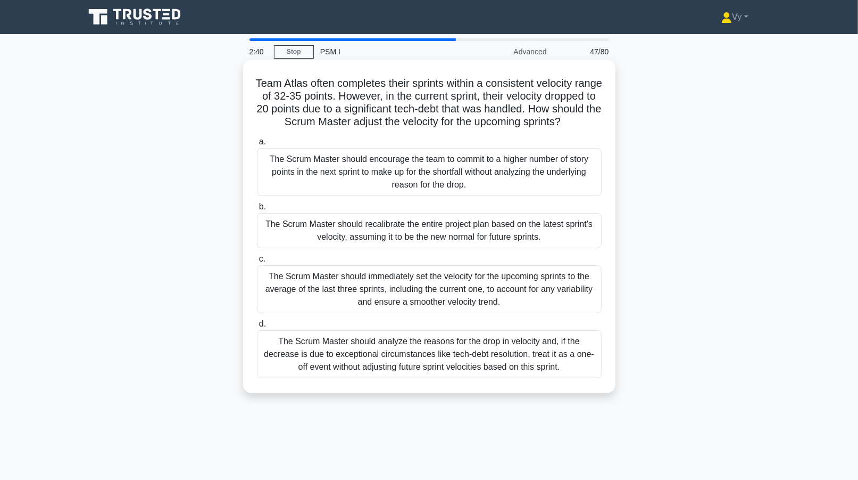
click at [465, 365] on div "The Scrum Master should analyze the reasons for the drop in velocity and, if th…" at bounding box center [429, 354] width 345 height 48
click at [257, 327] on input "d. The Scrum Master should analyze the reasons for the drop in velocity and, if…" at bounding box center [257, 323] width 0 height 7
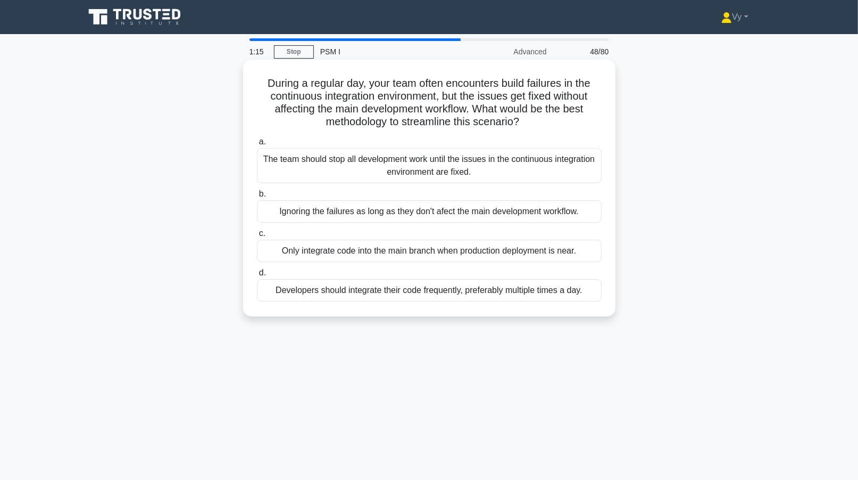
click at [403, 247] on div "Only integrate code into the main branch when production deployment is near." at bounding box center [429, 251] width 345 height 22
click at [257, 237] on input "c. Only integrate code into the main branch when production deployment is near." at bounding box center [257, 233] width 0 height 7
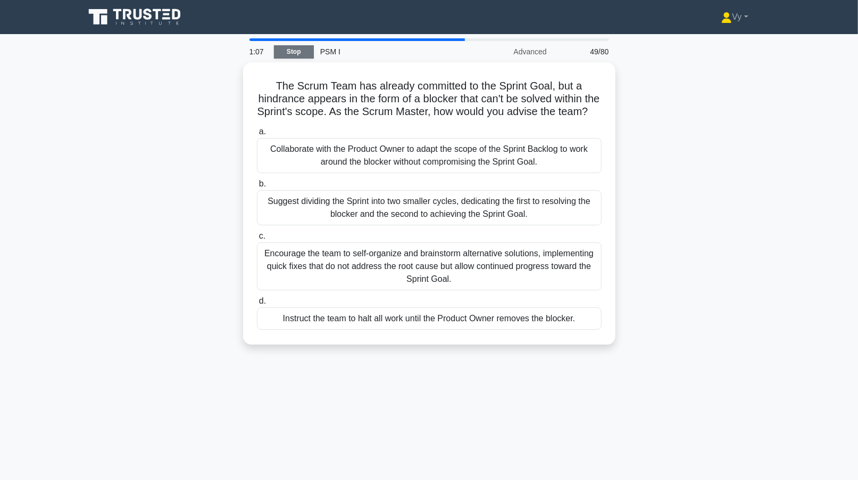
click at [310, 56] on link "Stop" at bounding box center [294, 51] width 40 height 13
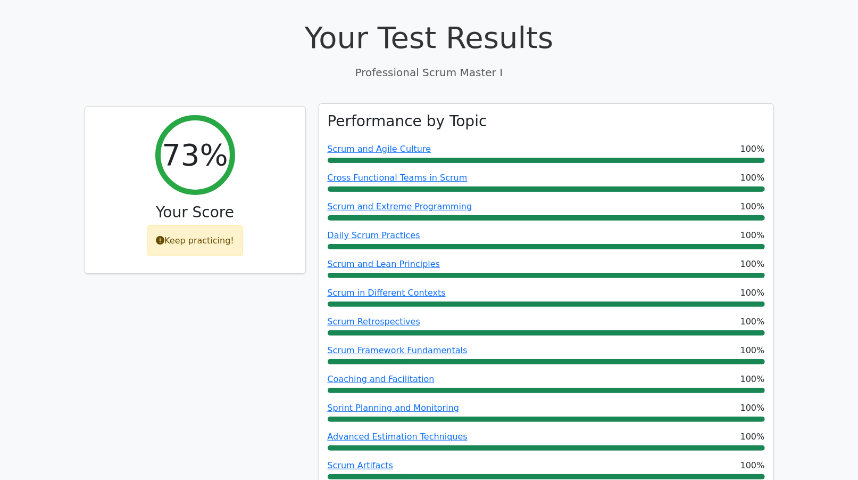
scroll to position [37, 0]
